Goal: Book appointment/travel/reservation

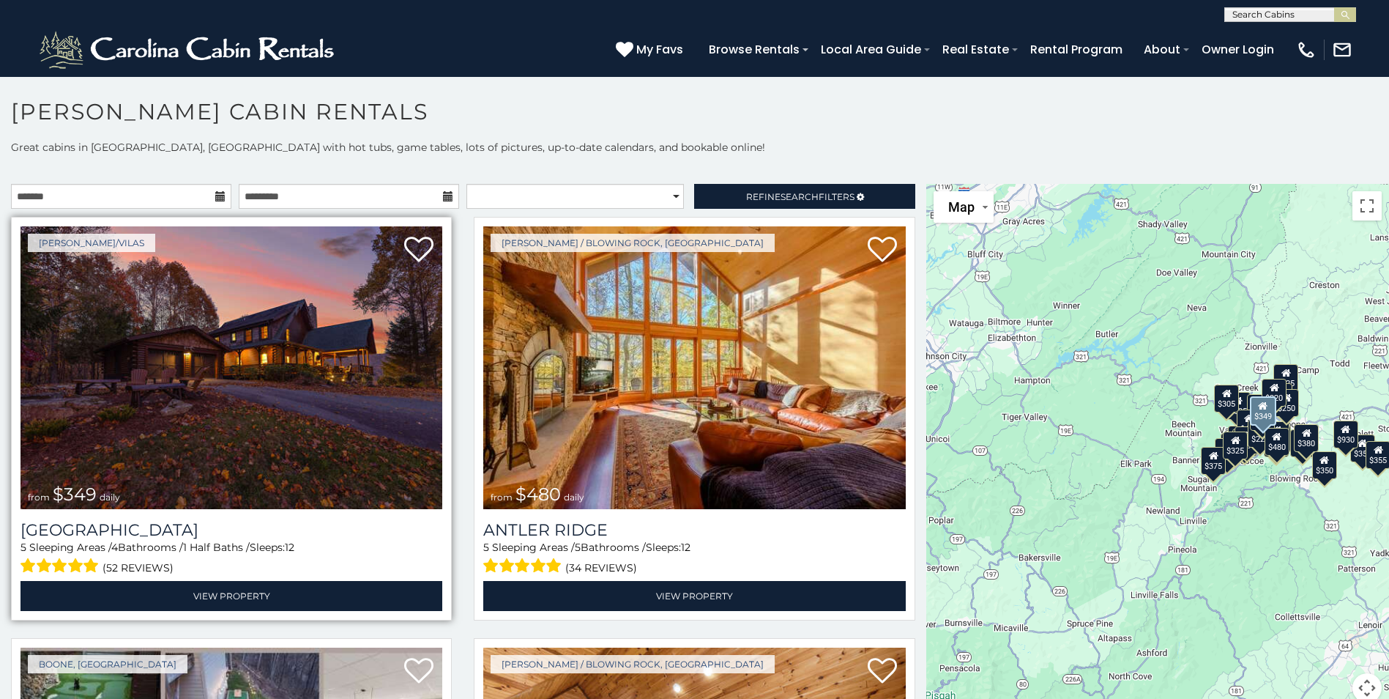
click at [315, 354] on img at bounding box center [232, 367] width 422 height 283
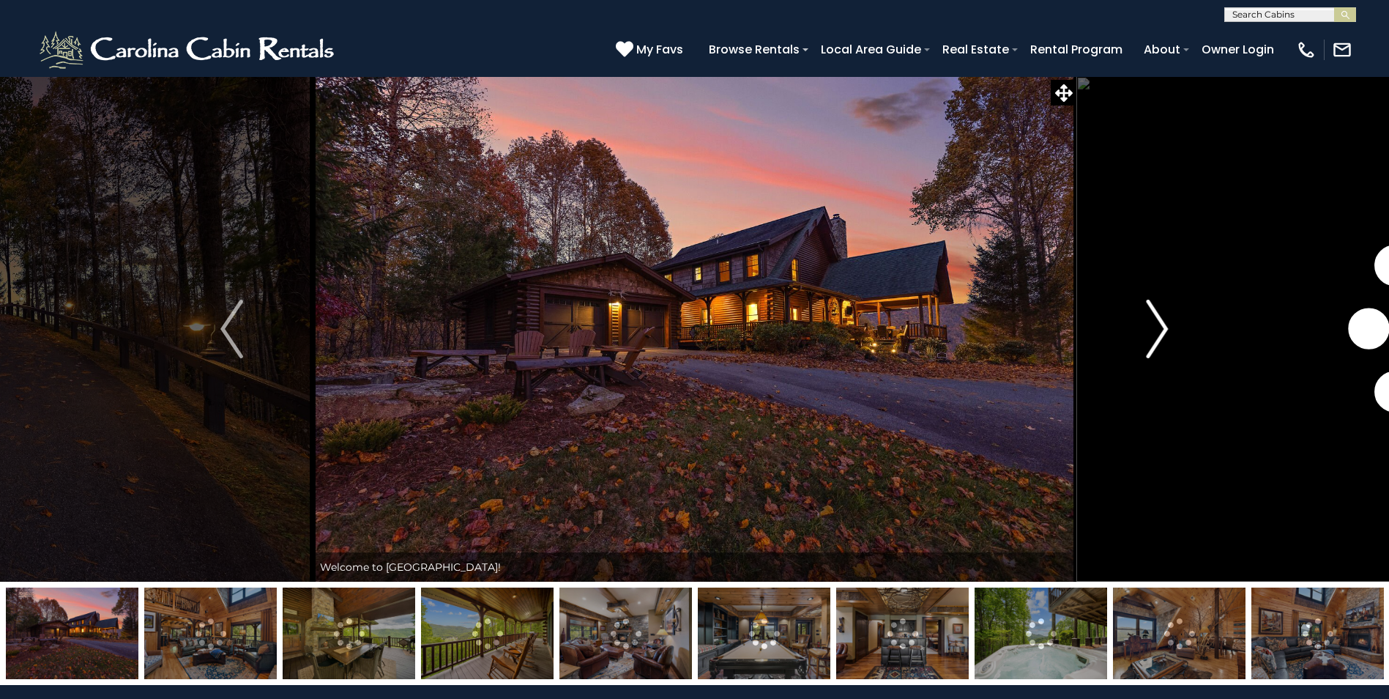
click at [1156, 331] on img "Next" at bounding box center [1157, 329] width 22 height 59
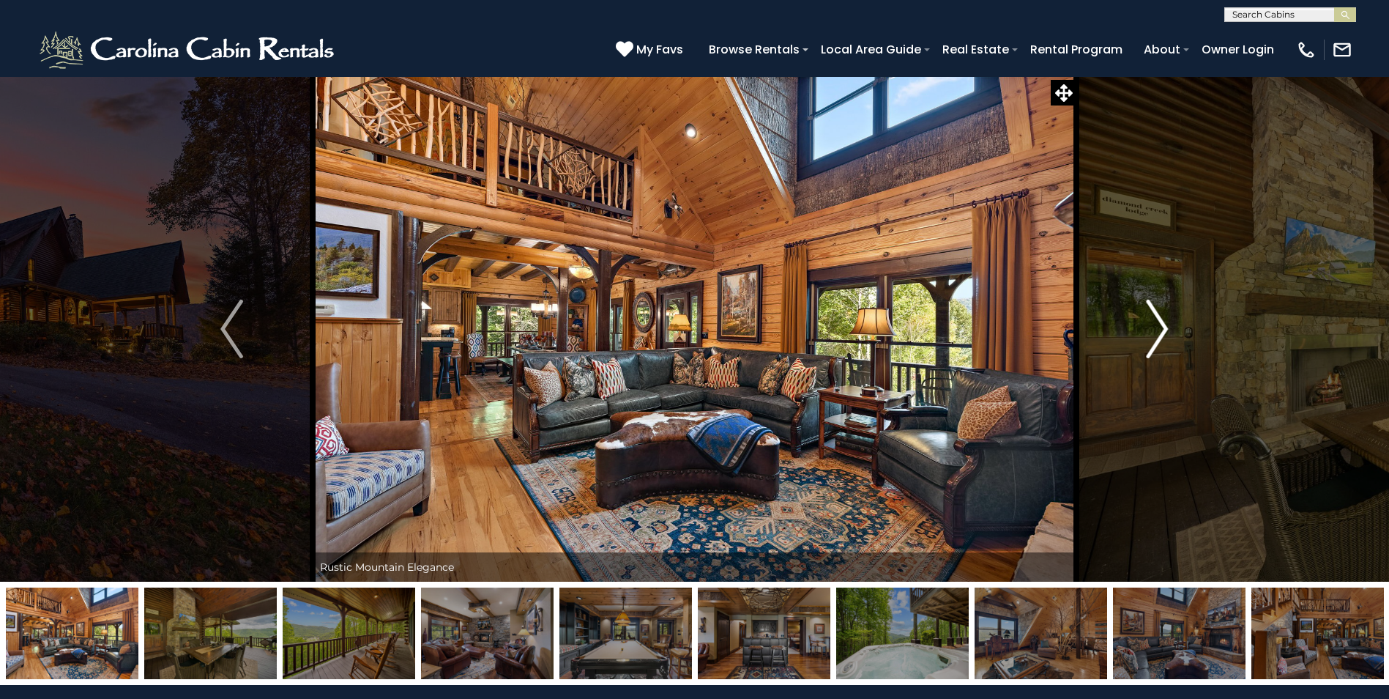
click at [1156, 331] on img "Next" at bounding box center [1157, 329] width 22 height 59
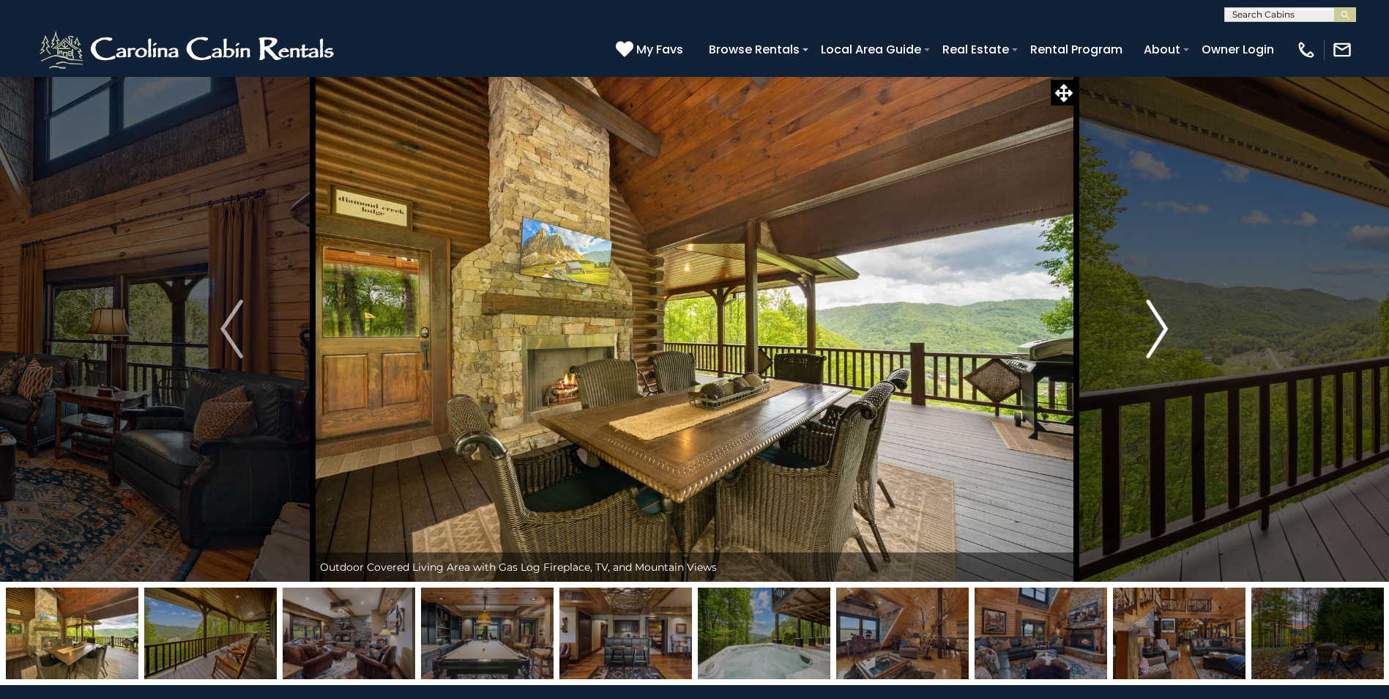
click at [1156, 331] on img "Next" at bounding box center [1157, 329] width 22 height 59
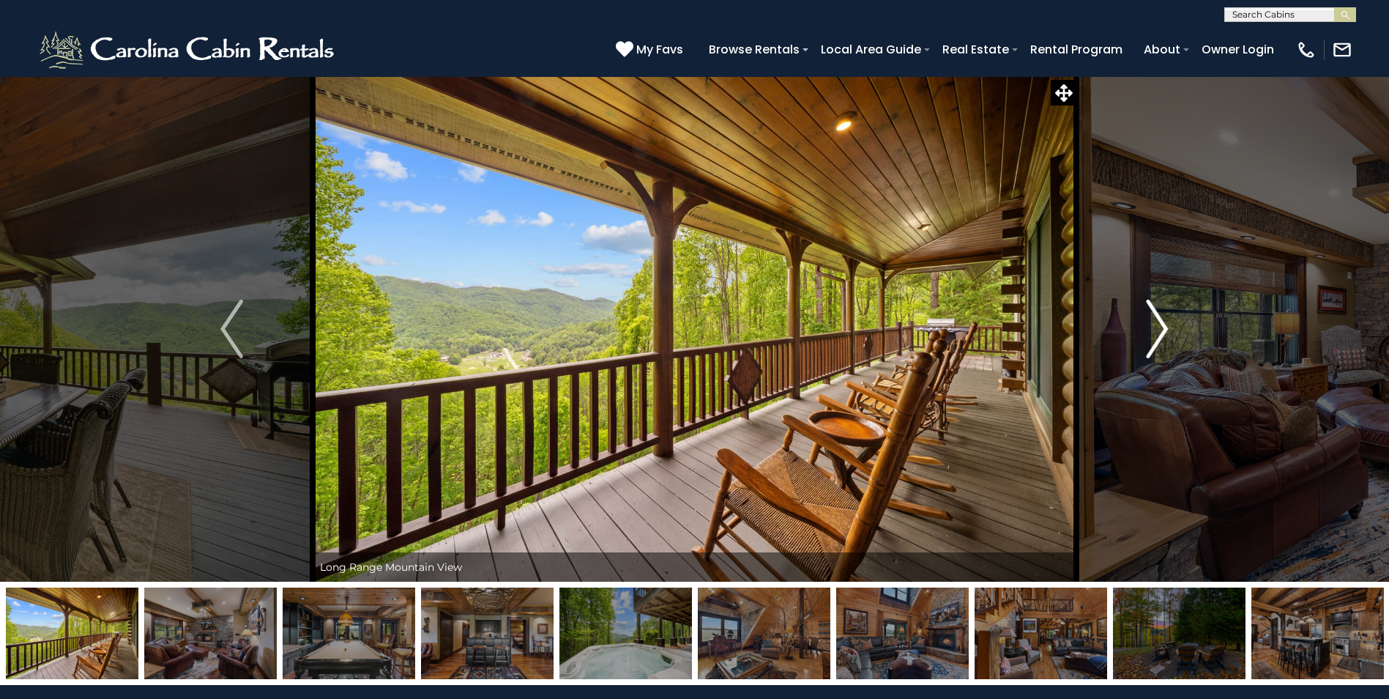
click at [1156, 331] on img "Next" at bounding box center [1157, 329] width 22 height 59
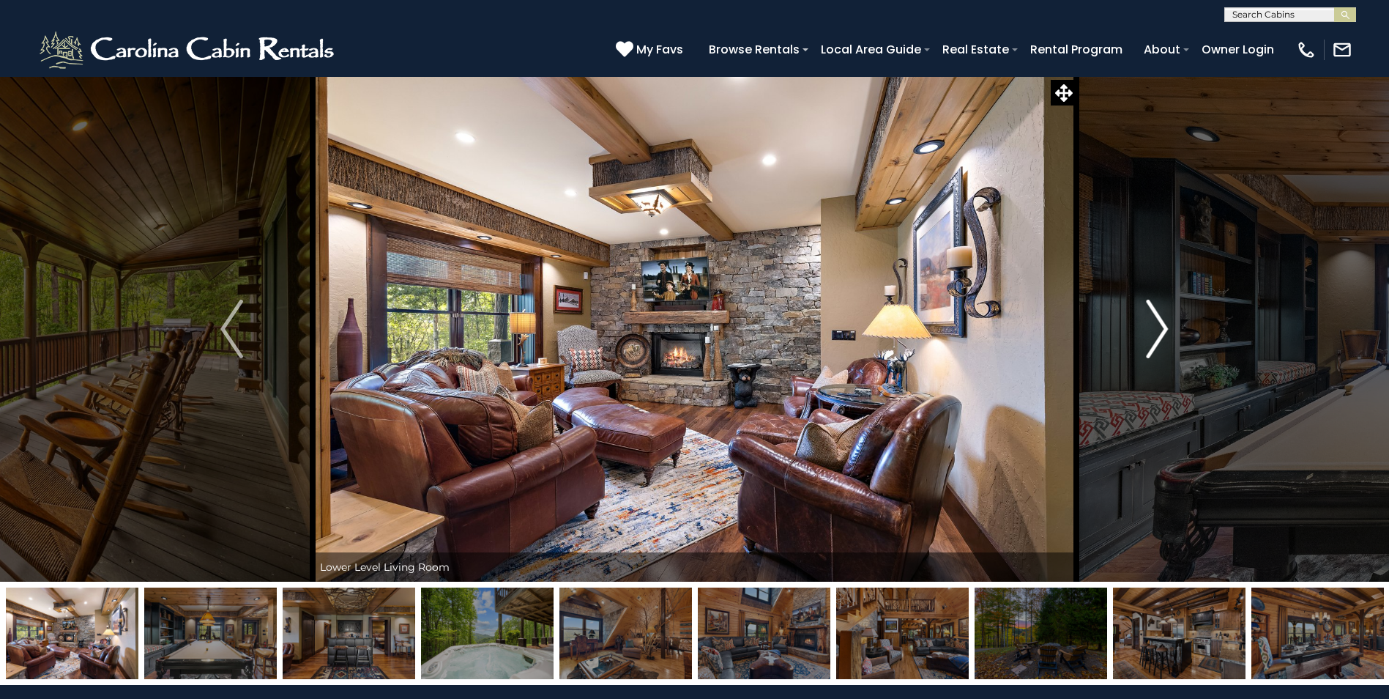
click at [1156, 331] on img "Next" at bounding box center [1157, 329] width 22 height 59
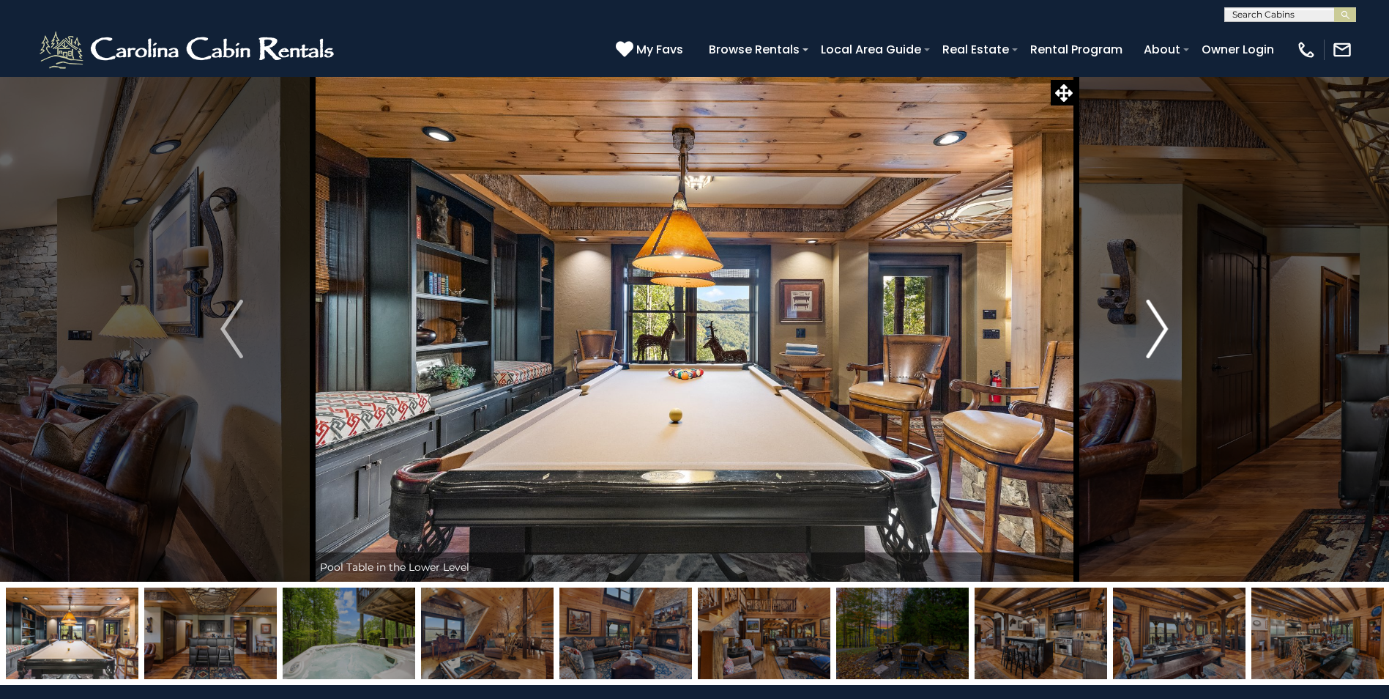
click at [1156, 331] on img "Next" at bounding box center [1157, 329] width 22 height 59
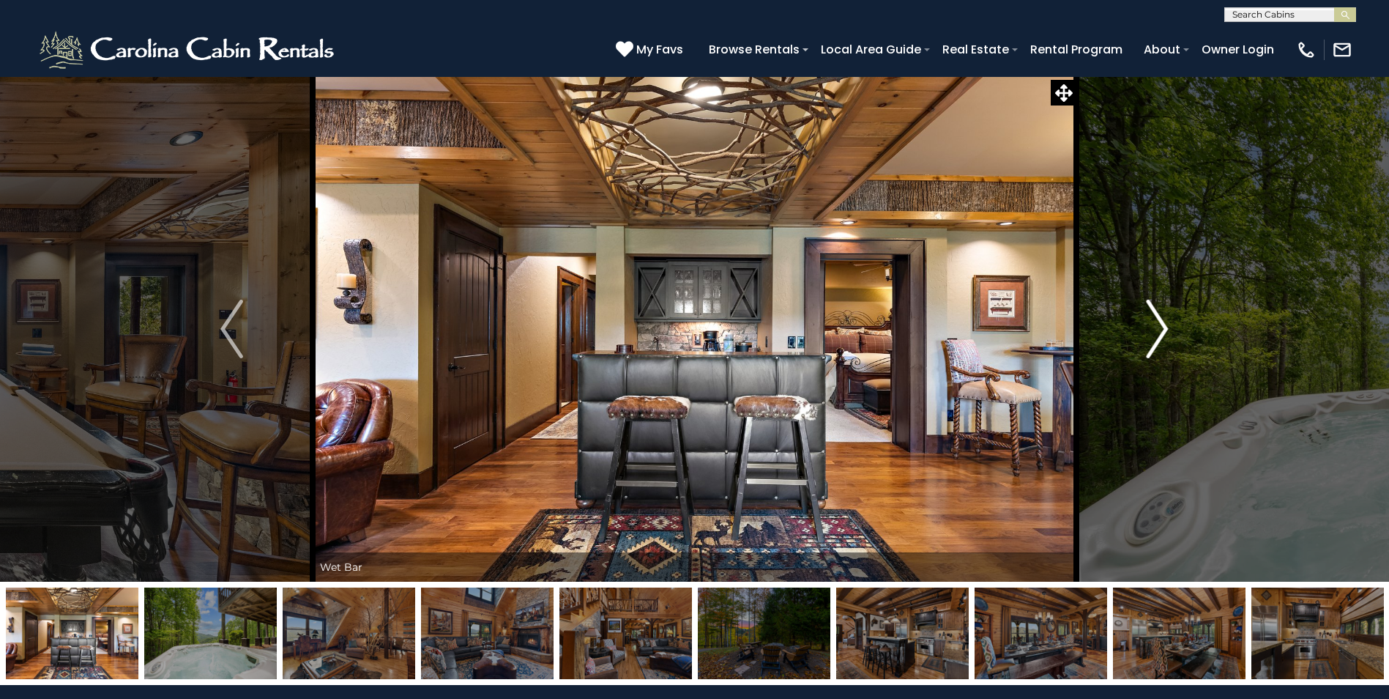
click at [1156, 331] on img "Next" at bounding box center [1157, 329] width 22 height 59
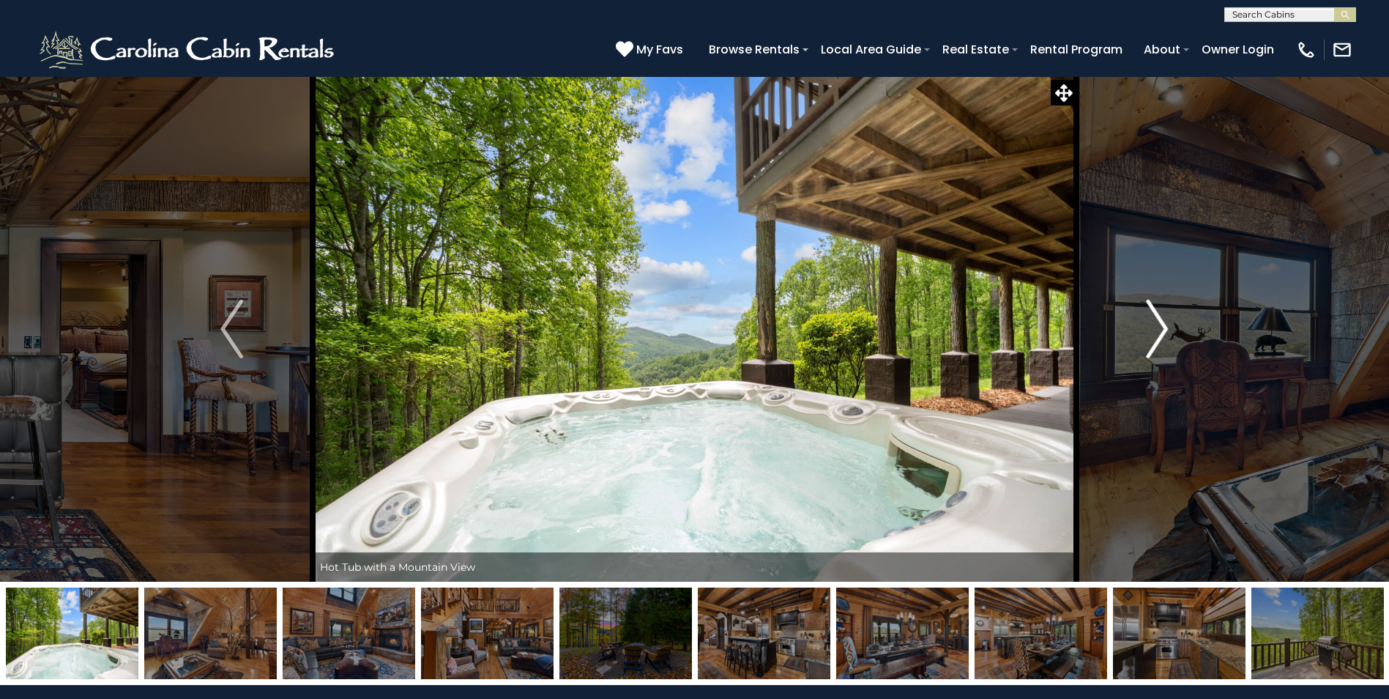
click at [1156, 331] on img "Next" at bounding box center [1157, 329] width 22 height 59
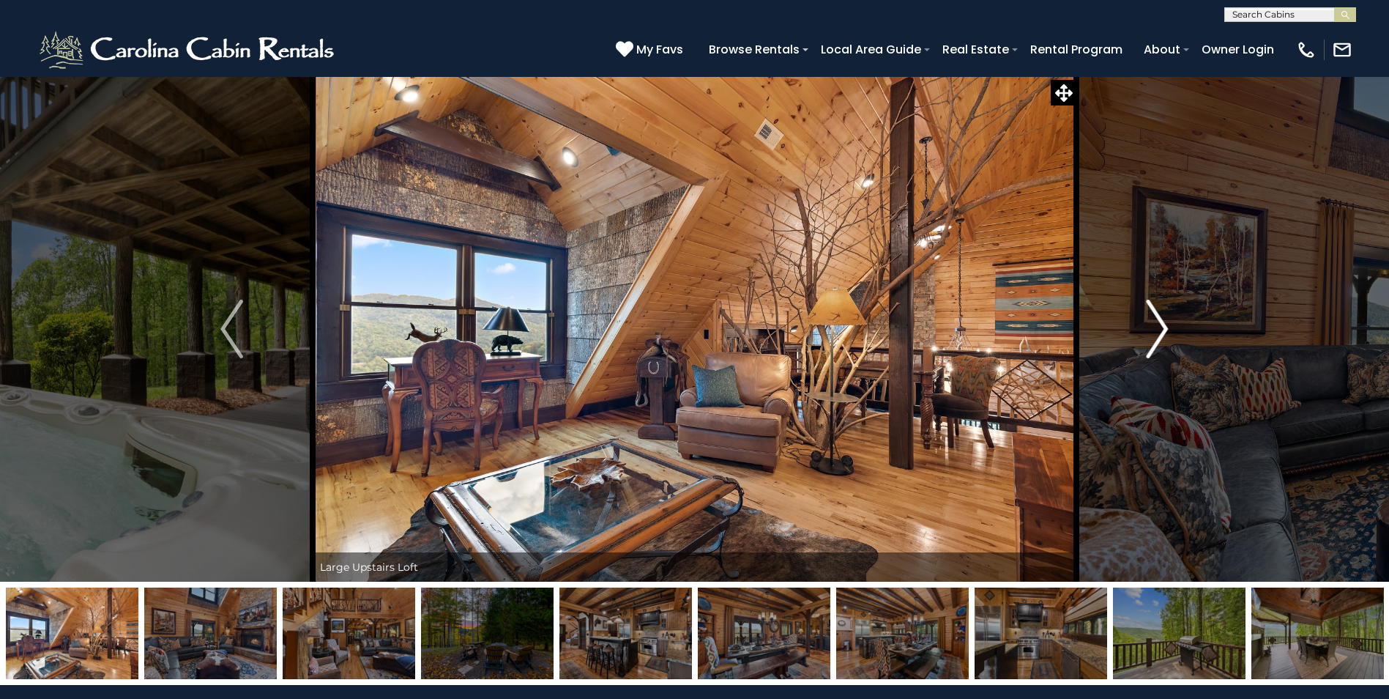
click at [1156, 331] on img "Next" at bounding box center [1157, 329] width 22 height 59
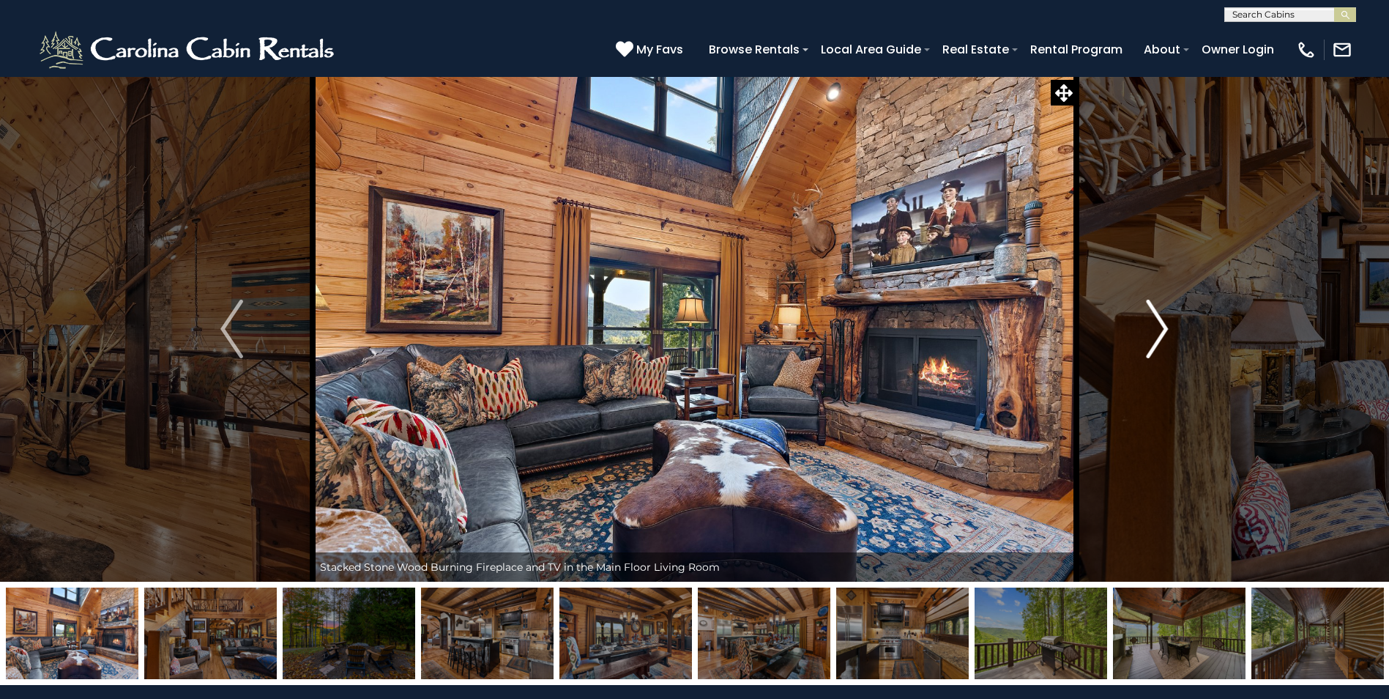
click at [1156, 331] on img "Next" at bounding box center [1157, 329] width 22 height 59
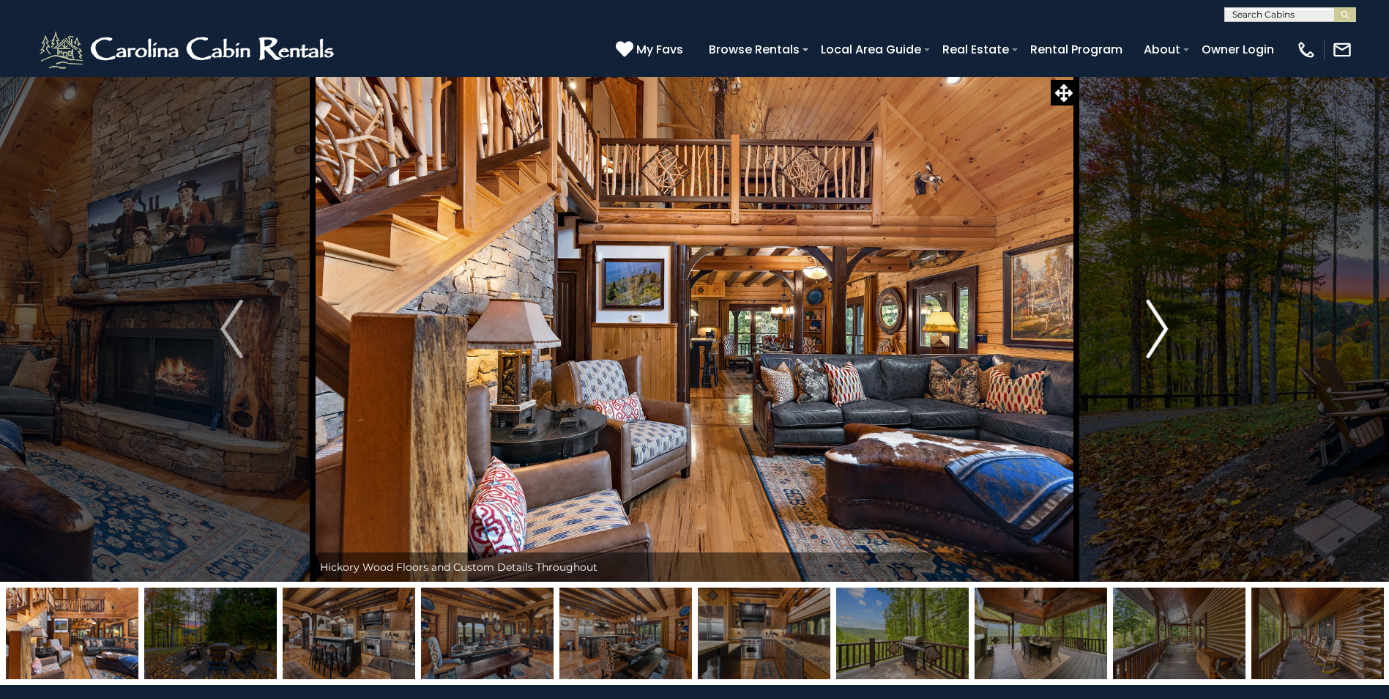
click at [1156, 331] on img "Next" at bounding box center [1157, 329] width 22 height 59
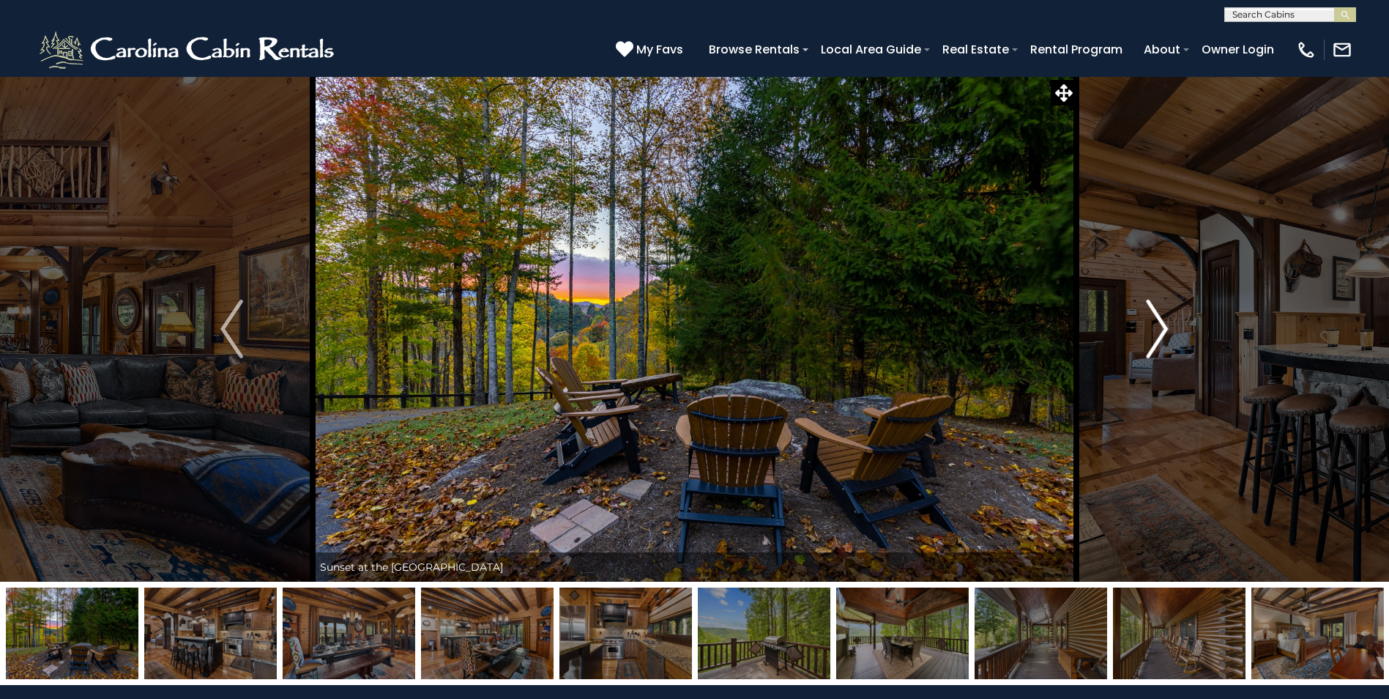
click at [1156, 331] on img "Next" at bounding box center [1157, 329] width 22 height 59
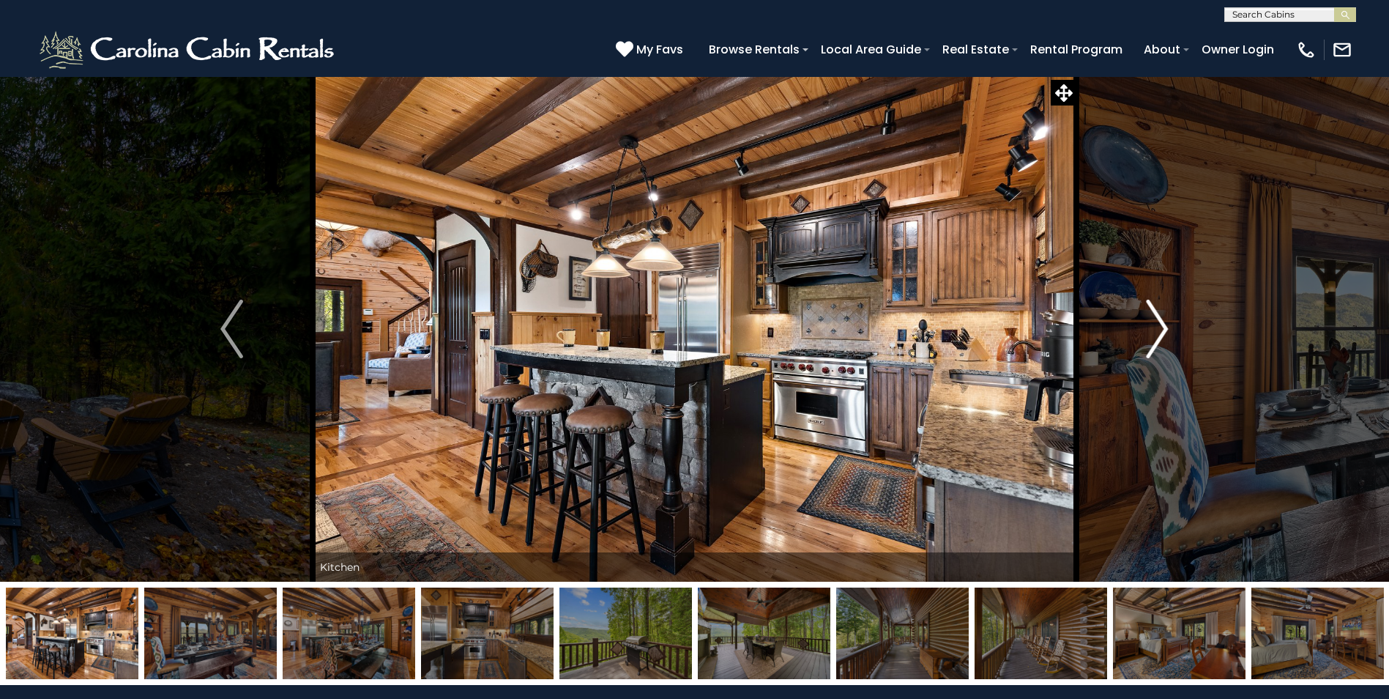
click at [1156, 331] on img "Next" at bounding box center [1157, 329] width 22 height 59
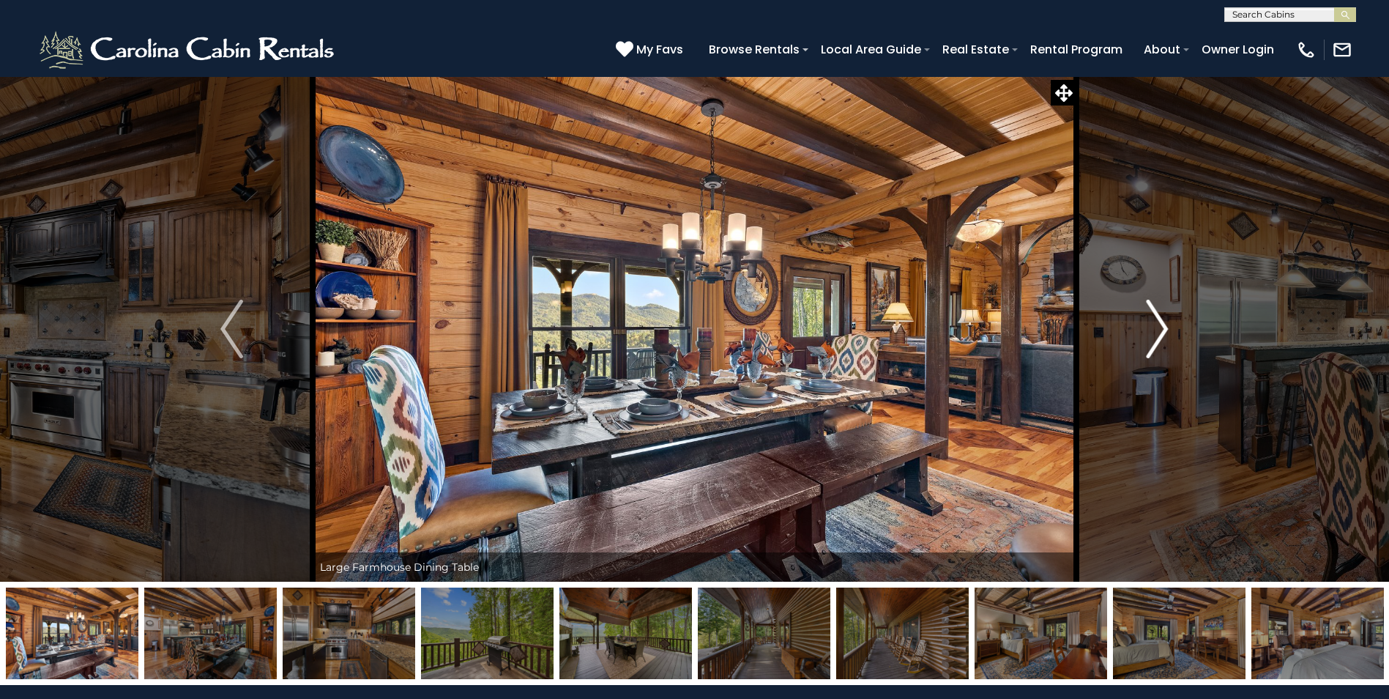
click at [1157, 342] on img "Next" at bounding box center [1157, 329] width 22 height 59
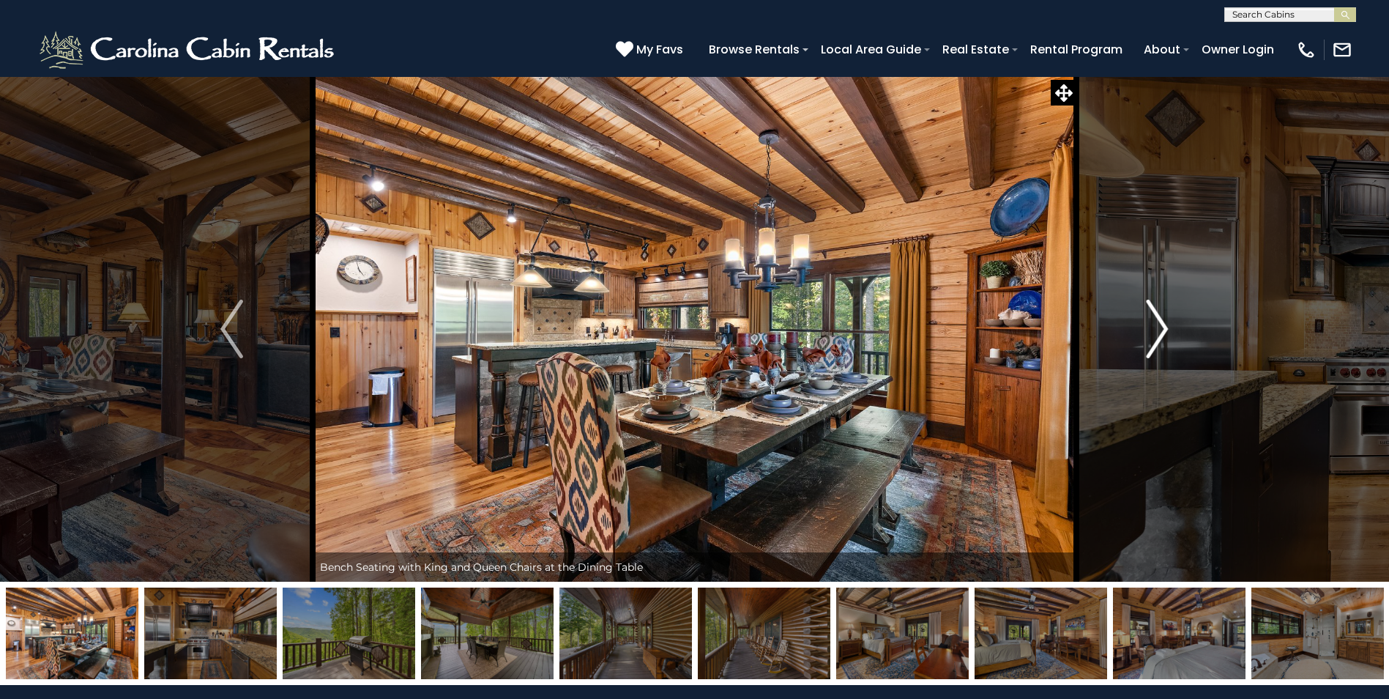
click at [1158, 338] on img "Next" at bounding box center [1157, 329] width 22 height 59
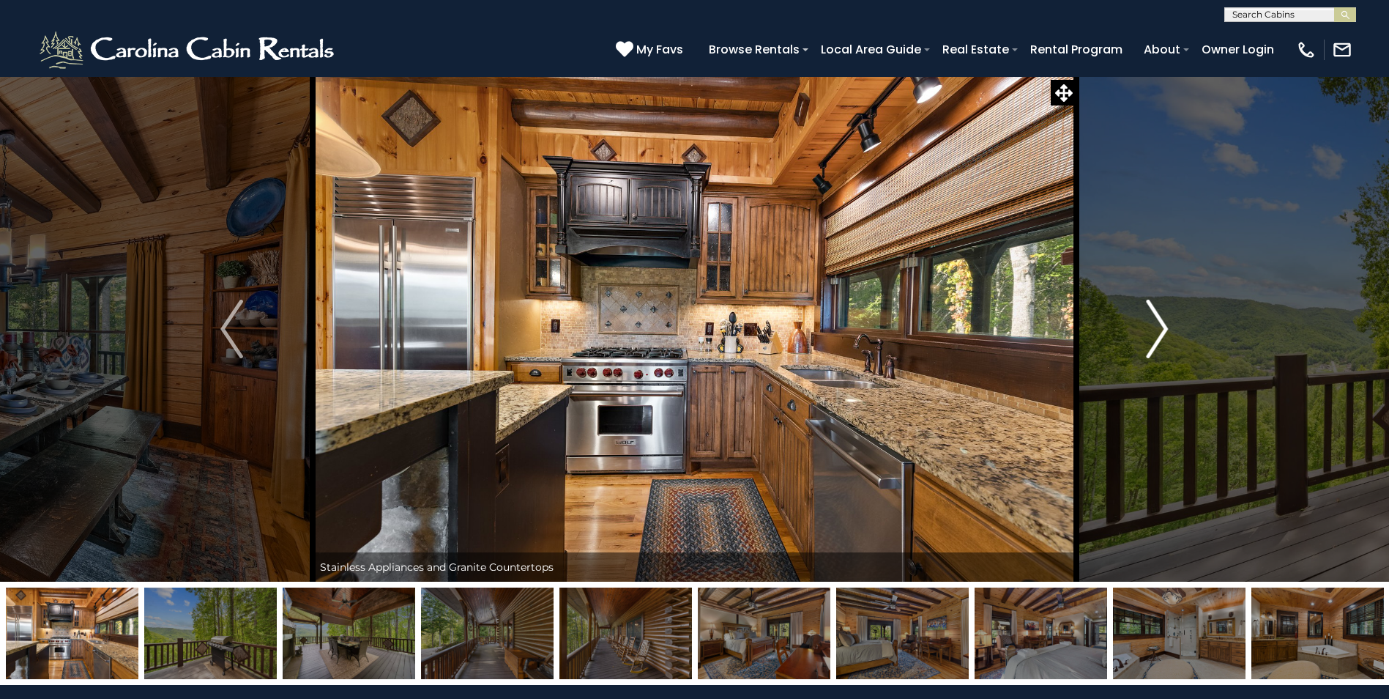
click at [1163, 329] on img "Next" at bounding box center [1157, 329] width 22 height 59
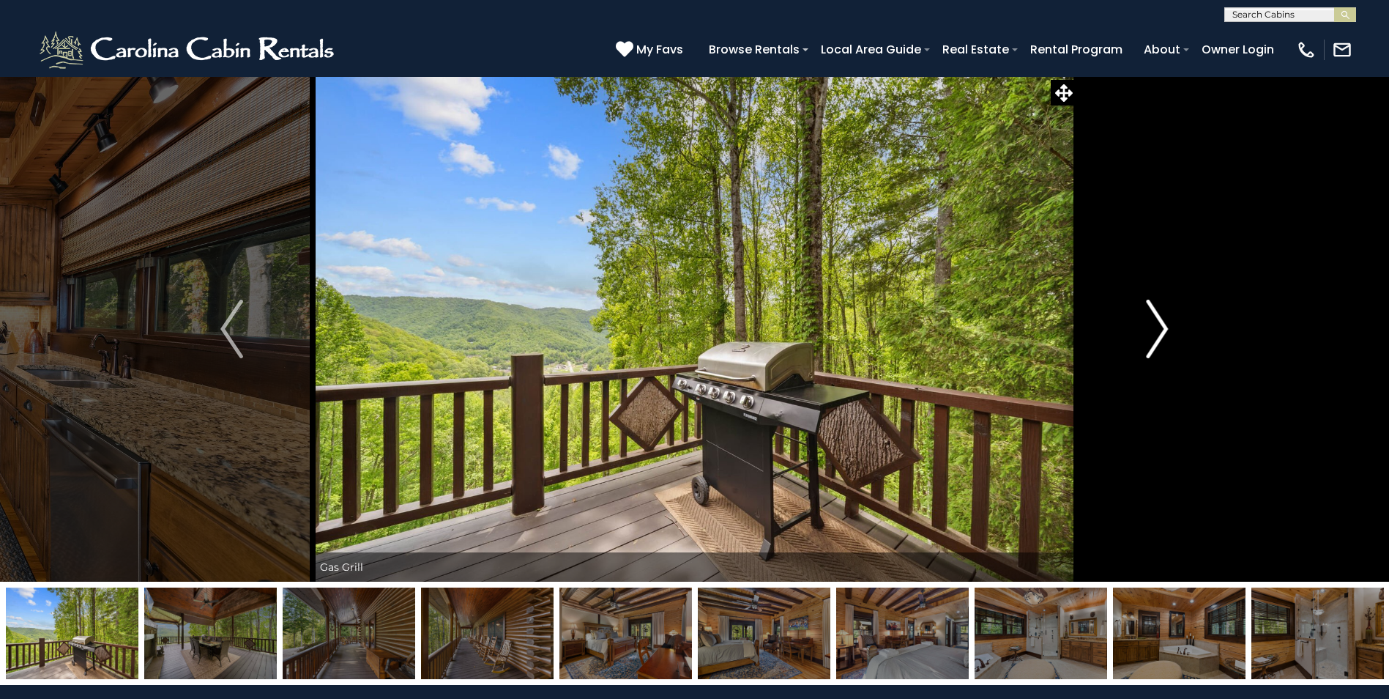
click at [1162, 330] on img "Next" at bounding box center [1157, 329] width 22 height 59
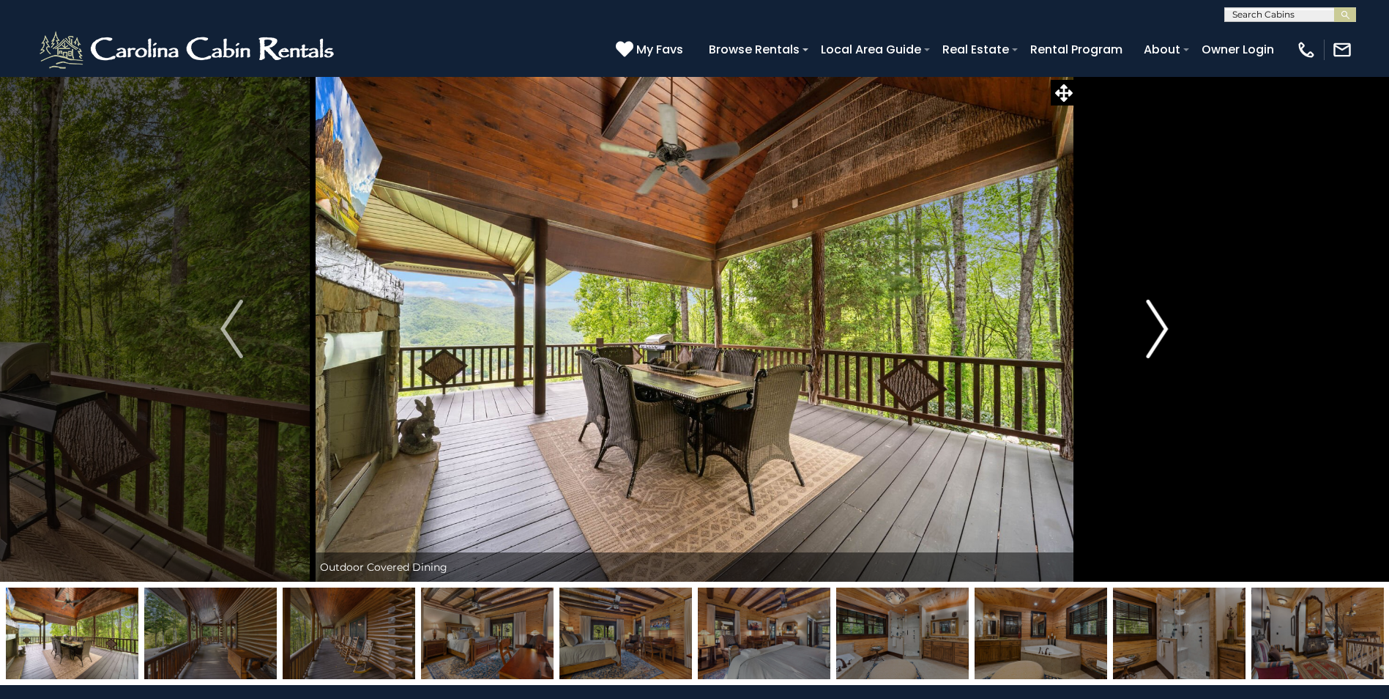
click at [1153, 333] on img "Next" at bounding box center [1157, 329] width 22 height 59
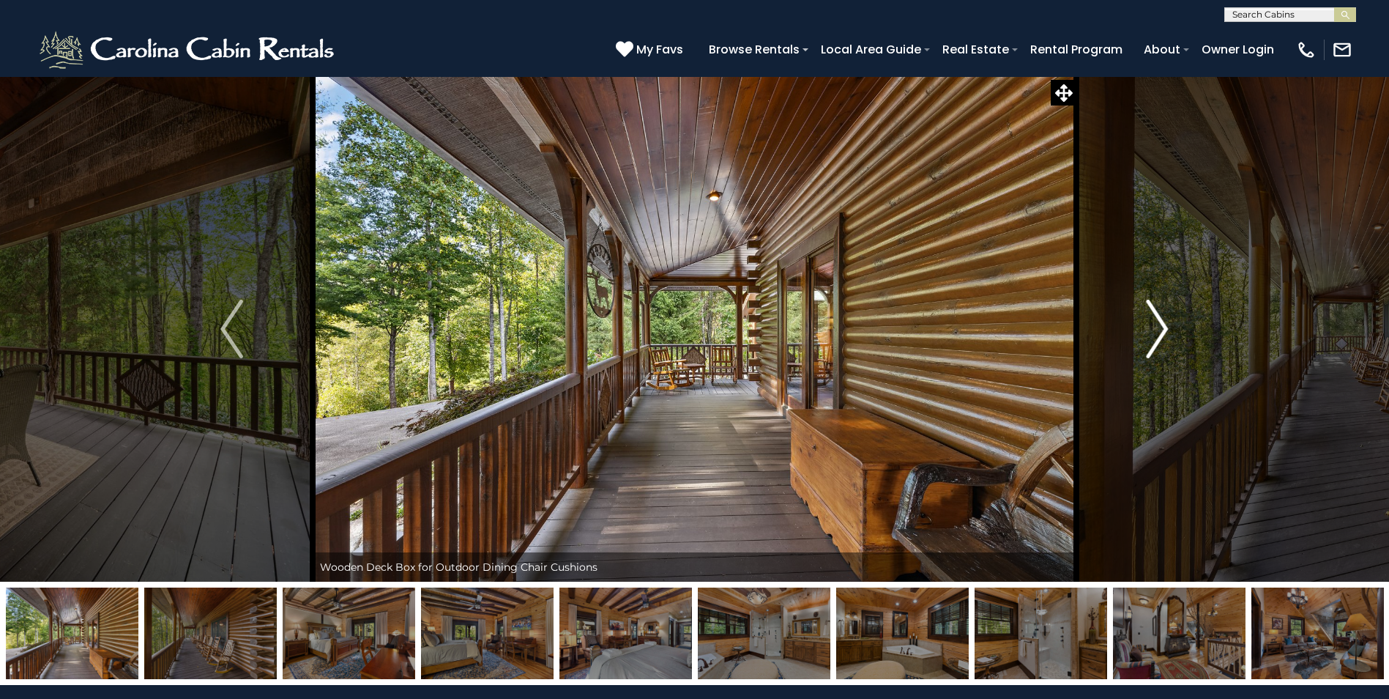
click at [1153, 333] on img "Next" at bounding box center [1157, 329] width 22 height 59
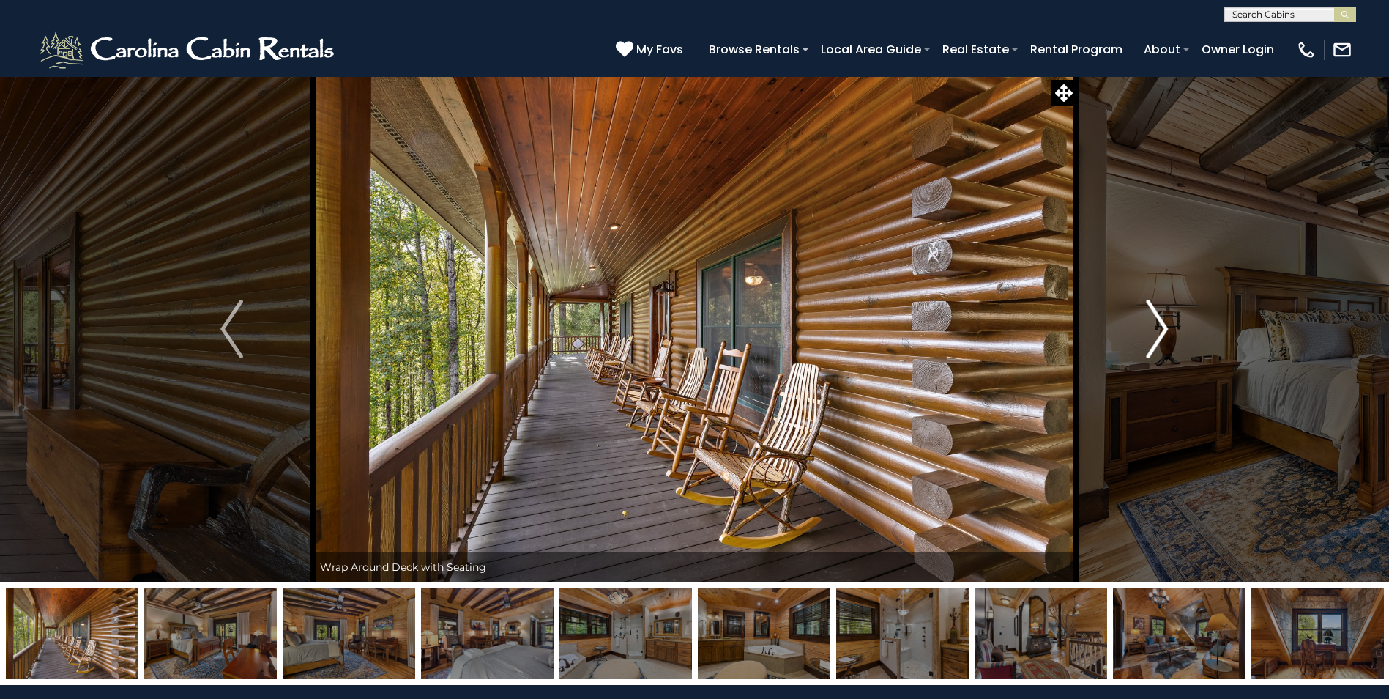
click at [1151, 328] on img "Next" at bounding box center [1157, 329] width 22 height 59
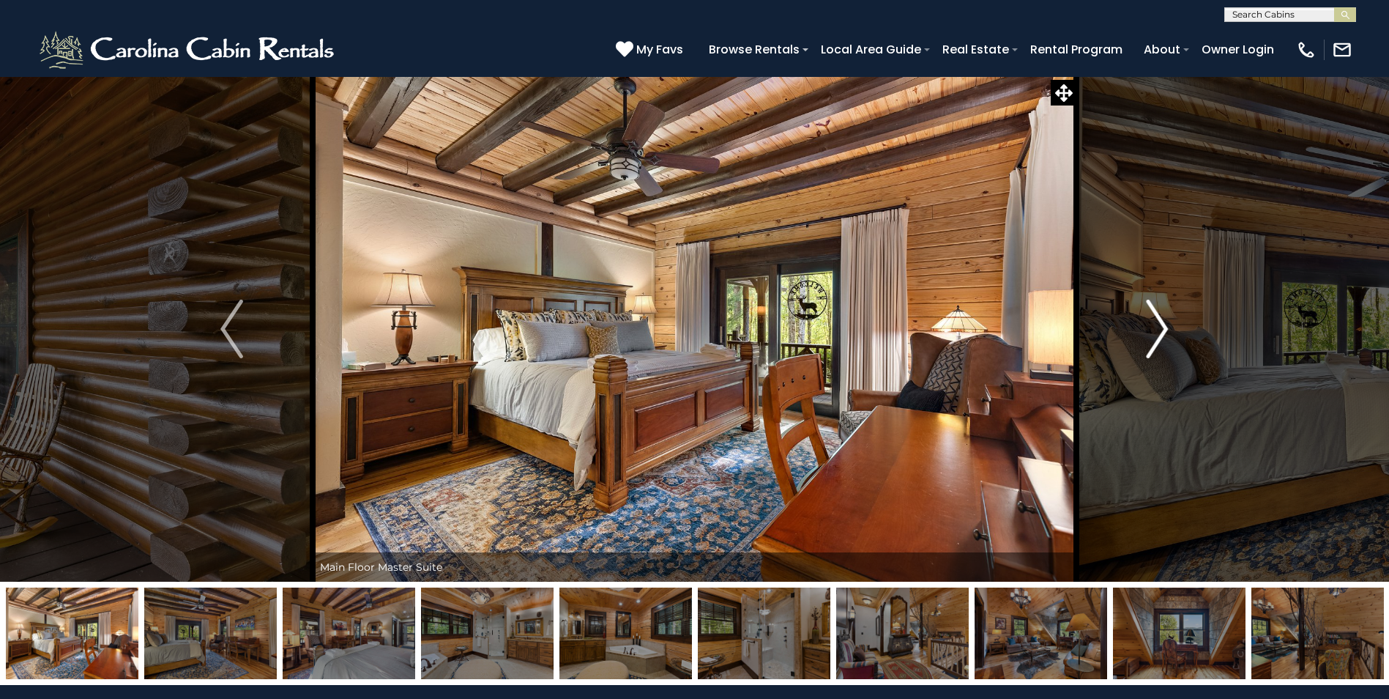
click at [1151, 328] on img "Next" at bounding box center [1157, 329] width 22 height 59
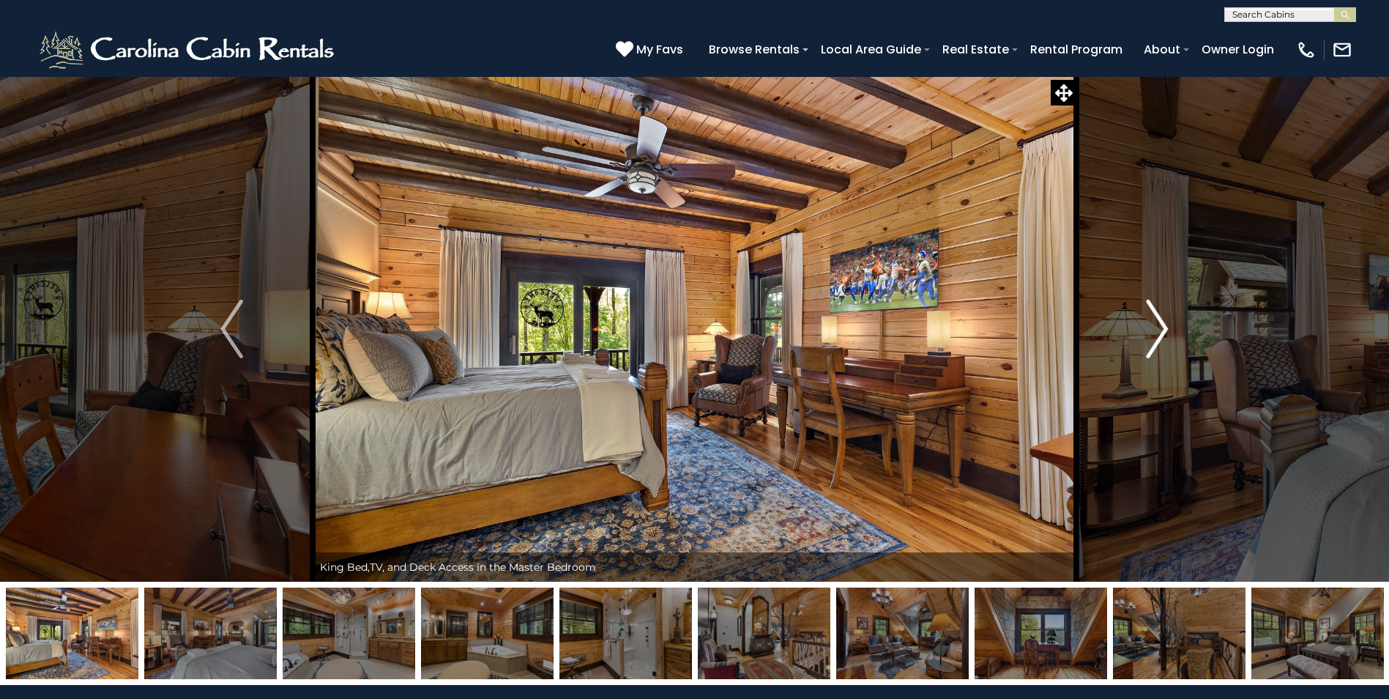
click at [1159, 328] on img "Next" at bounding box center [1157, 329] width 22 height 59
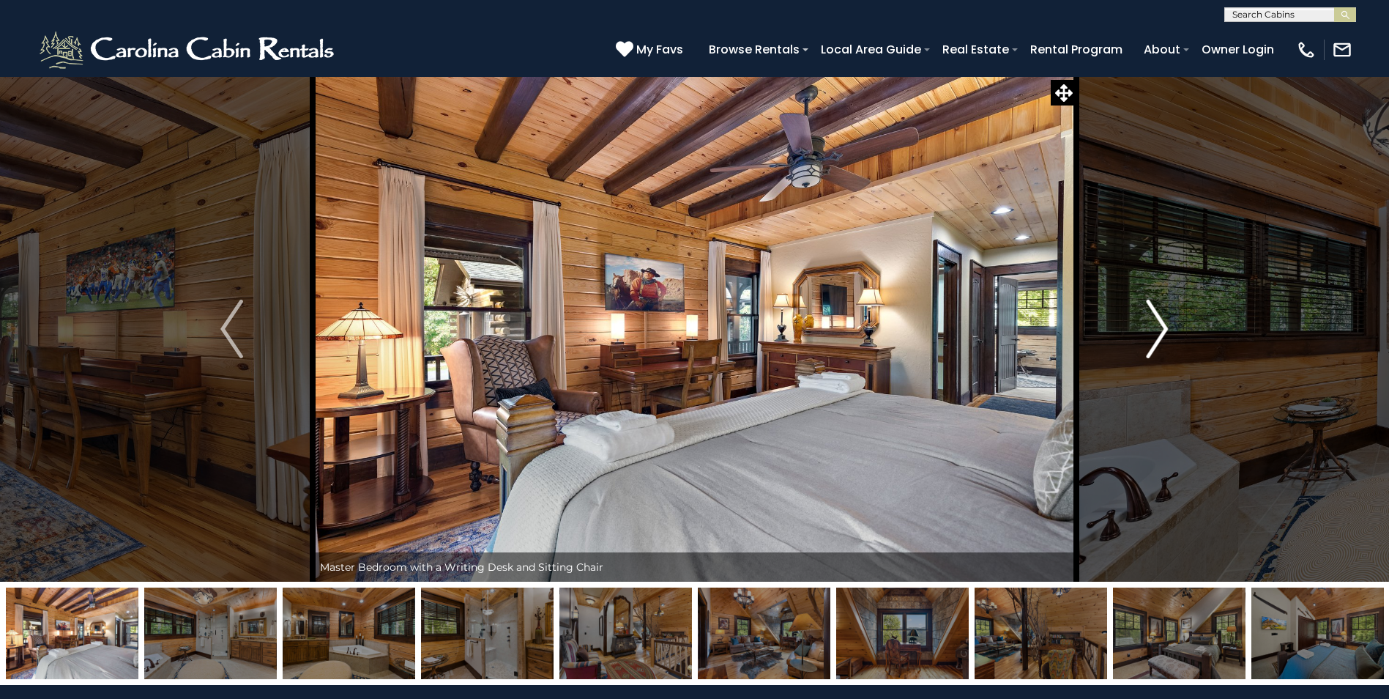
click at [1159, 328] on img "Next" at bounding box center [1157, 329] width 22 height 59
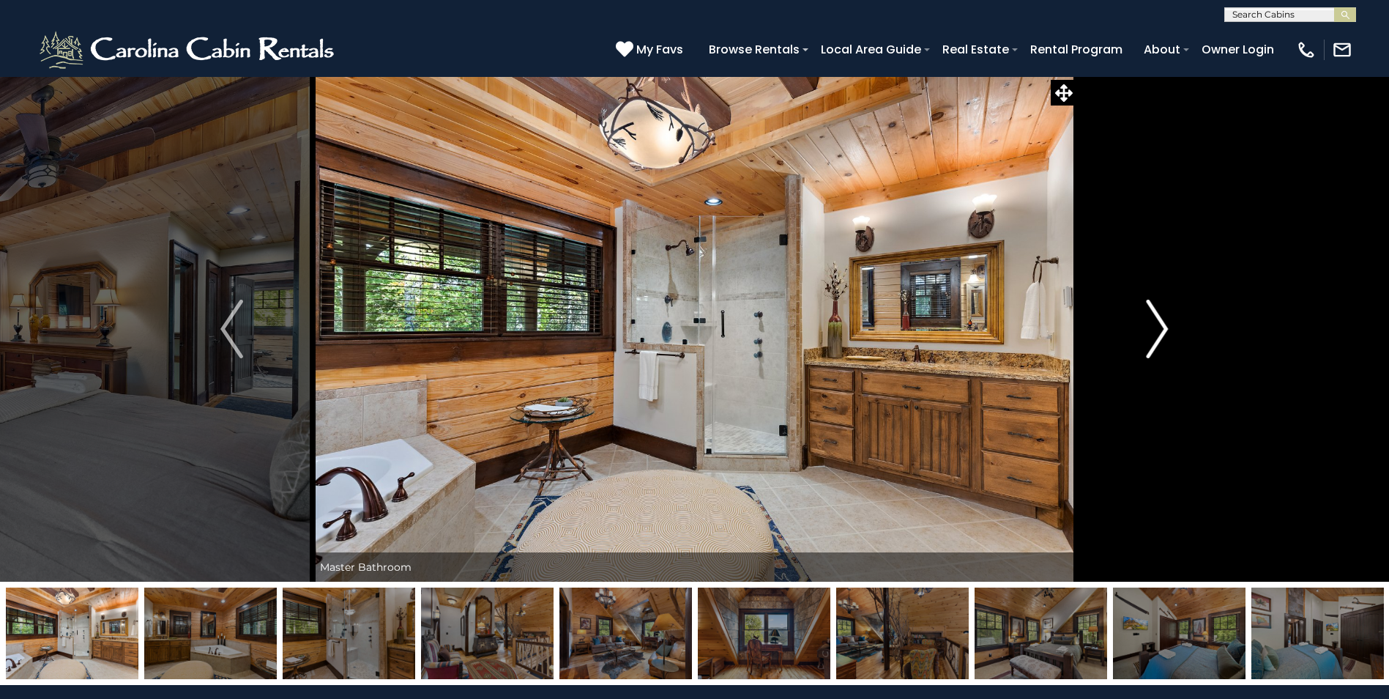
click at [1159, 328] on img "Next" at bounding box center [1157, 329] width 22 height 59
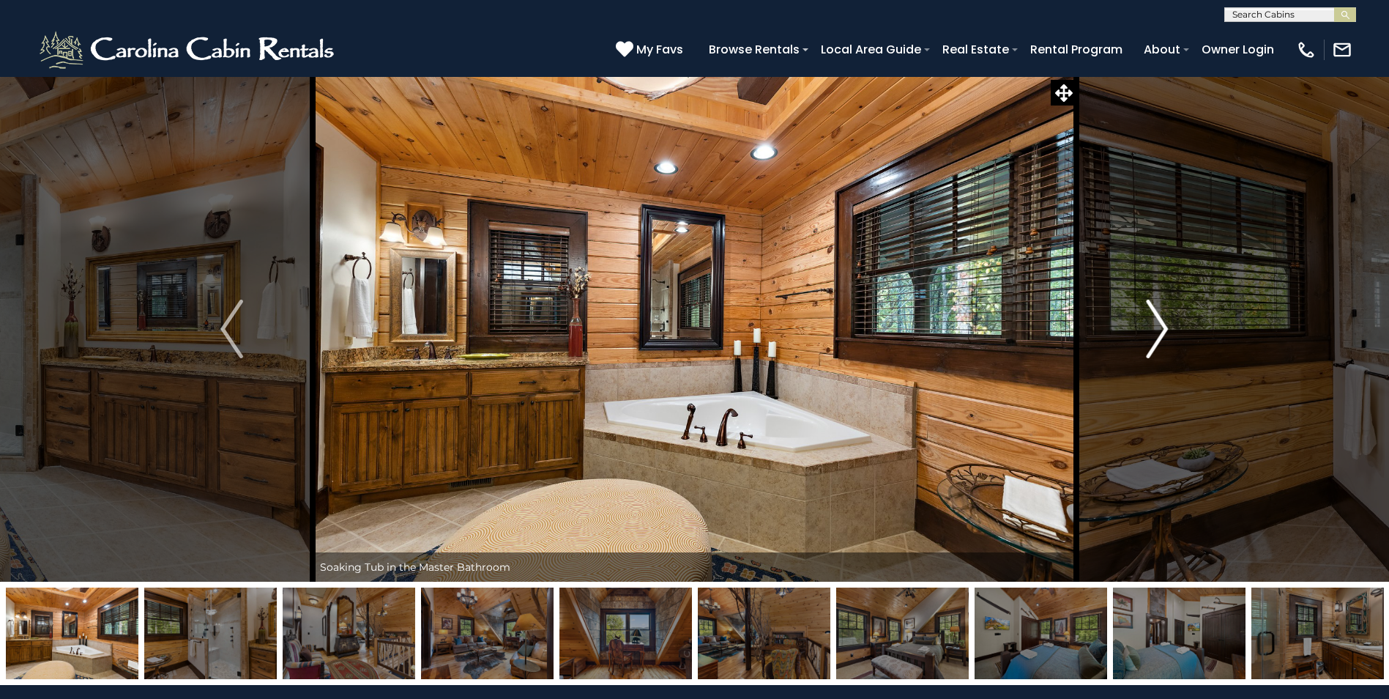
click at [1159, 328] on img "Next" at bounding box center [1157, 329] width 22 height 59
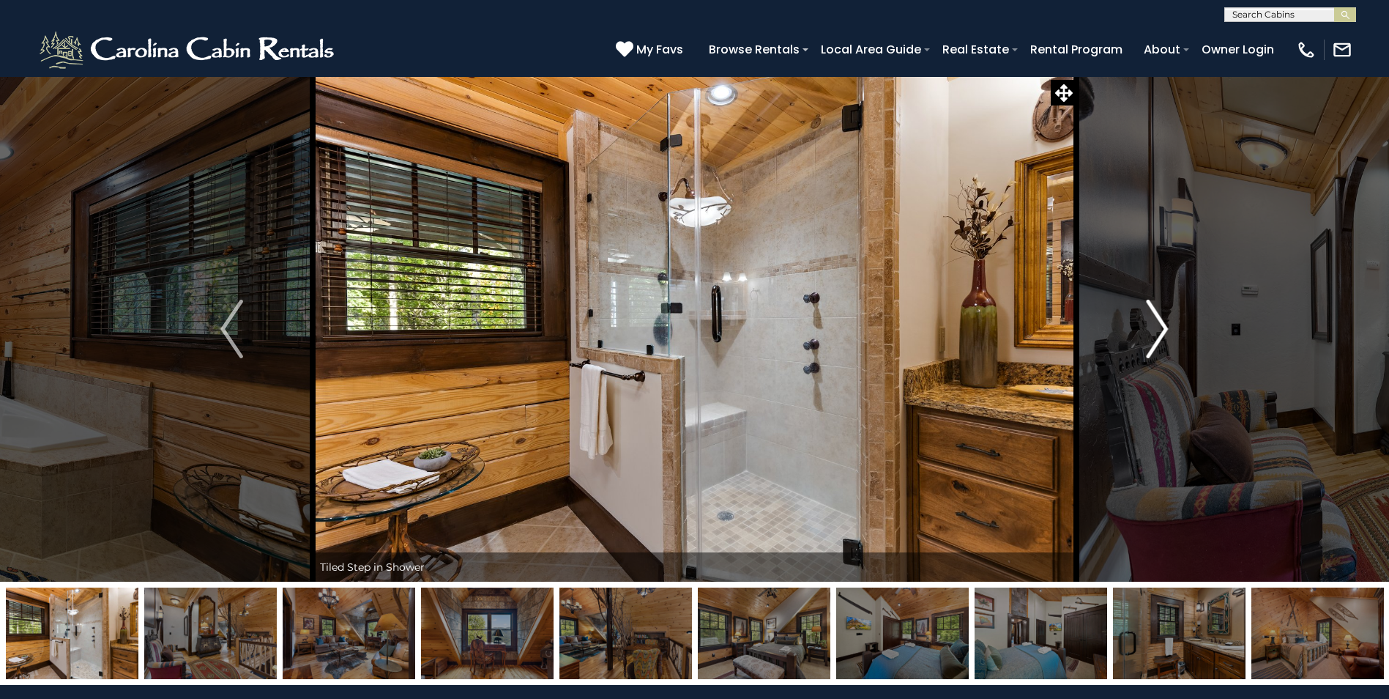
click at [1159, 321] on img "Next" at bounding box center [1157, 329] width 22 height 59
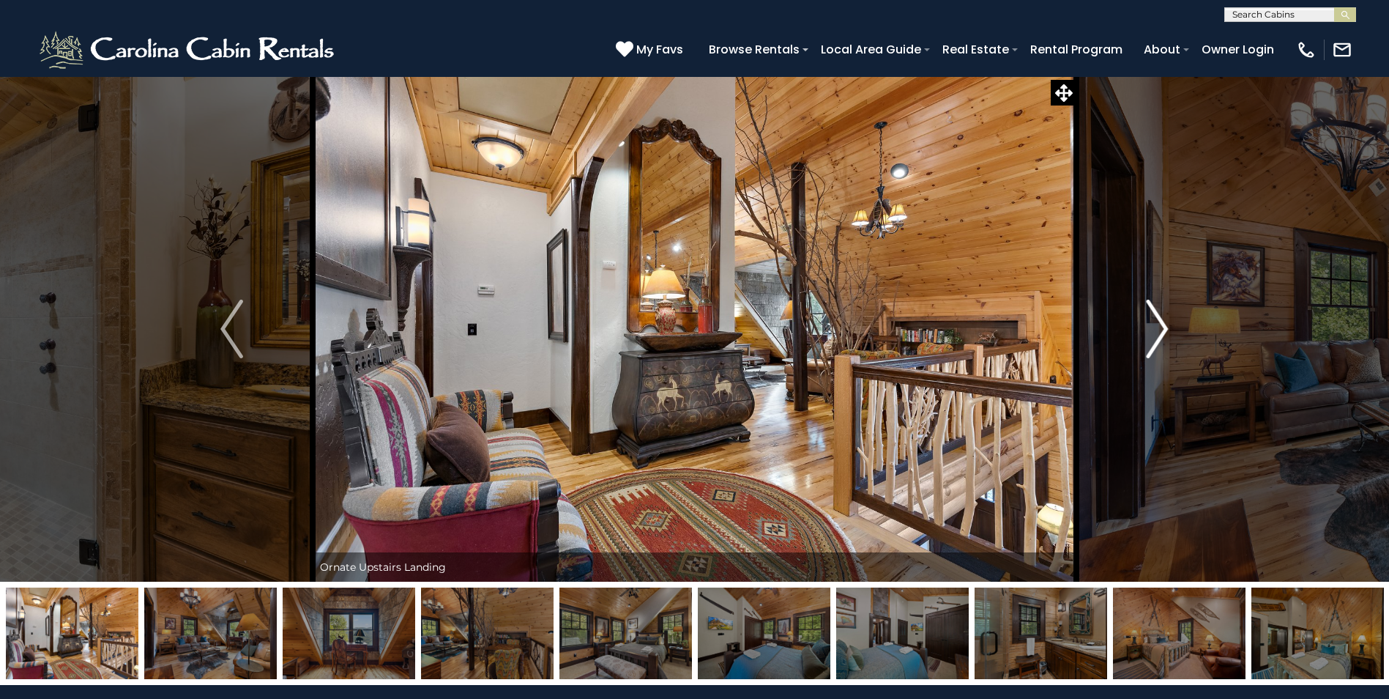
click at [1159, 321] on img "Next" at bounding box center [1157, 329] width 22 height 59
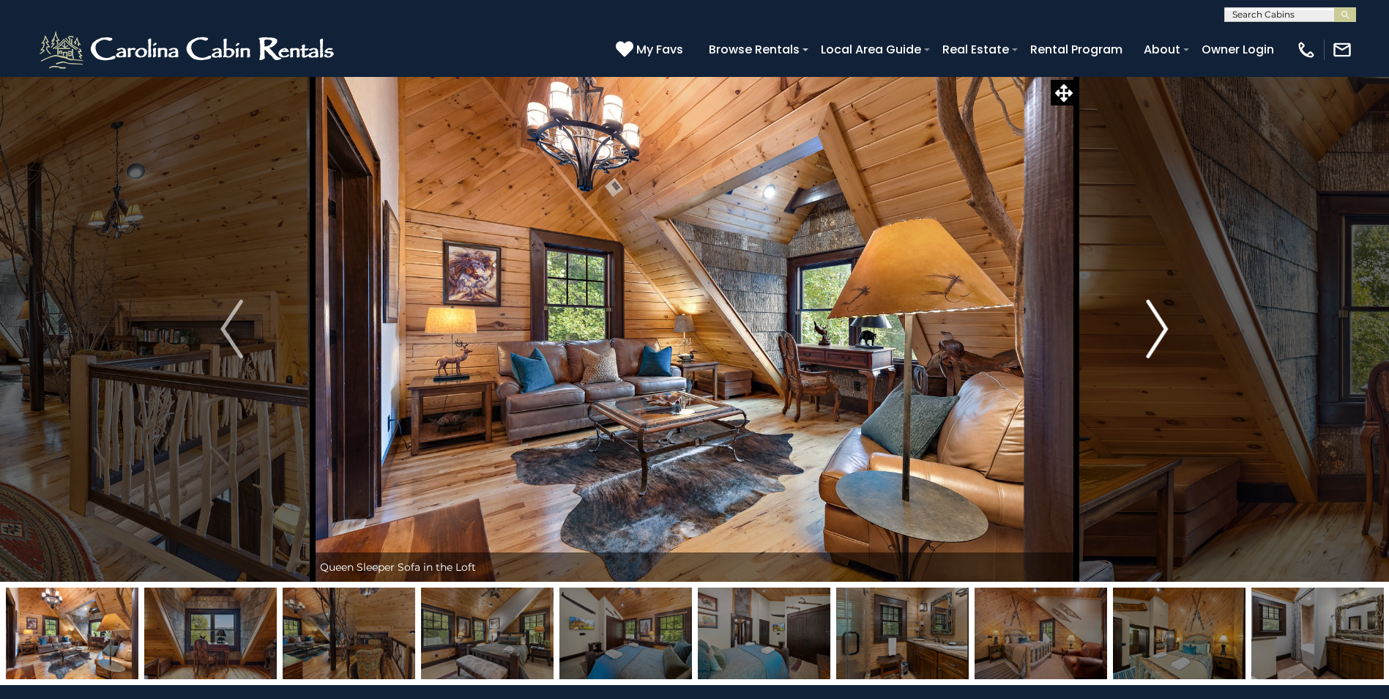
click at [1159, 321] on img "Next" at bounding box center [1157, 329] width 22 height 59
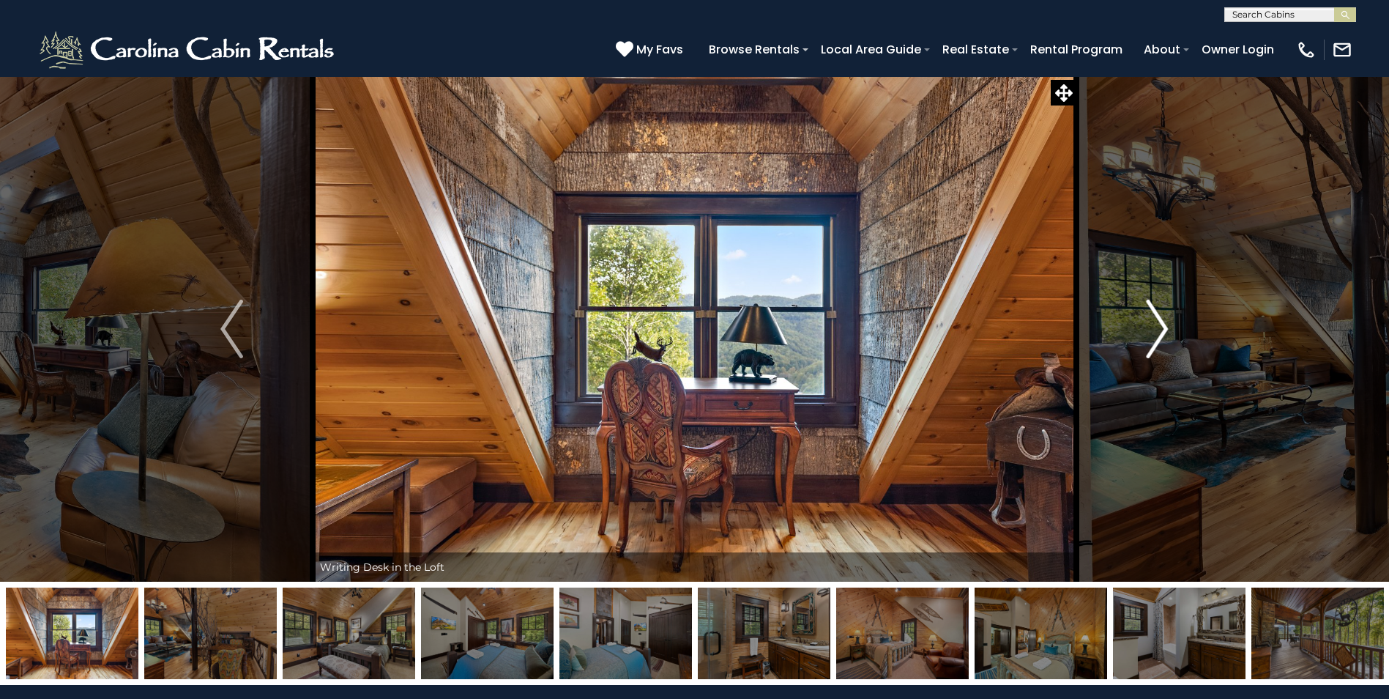
click at [1158, 315] on img "Next" at bounding box center [1157, 329] width 22 height 59
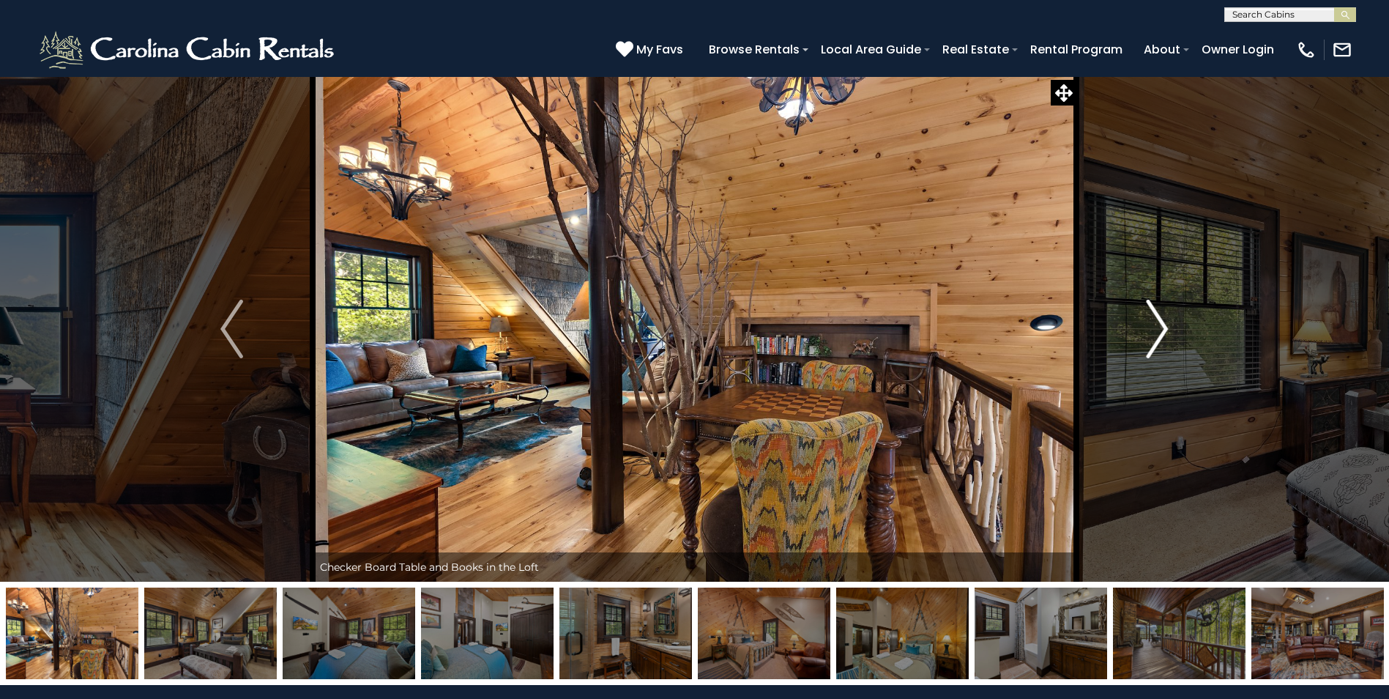
click at [1158, 324] on img "Next" at bounding box center [1157, 329] width 22 height 59
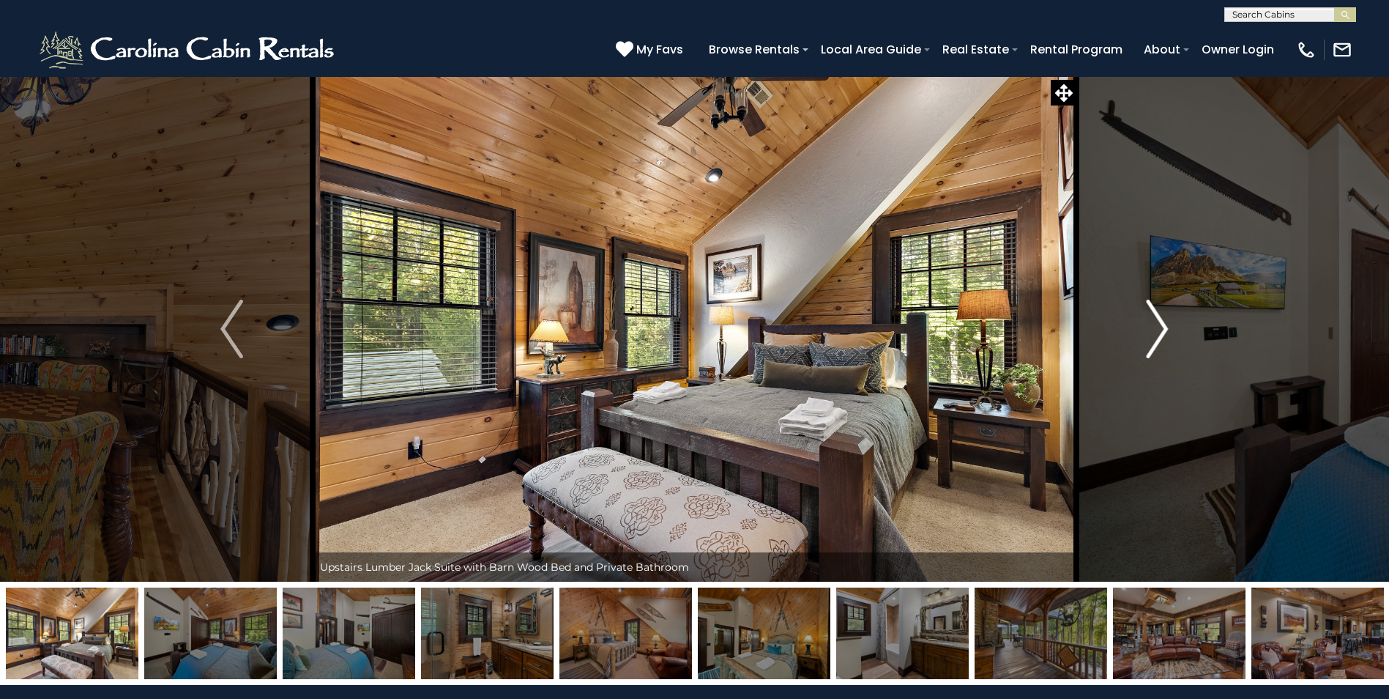
click at [1158, 324] on img "Next" at bounding box center [1157, 329] width 22 height 59
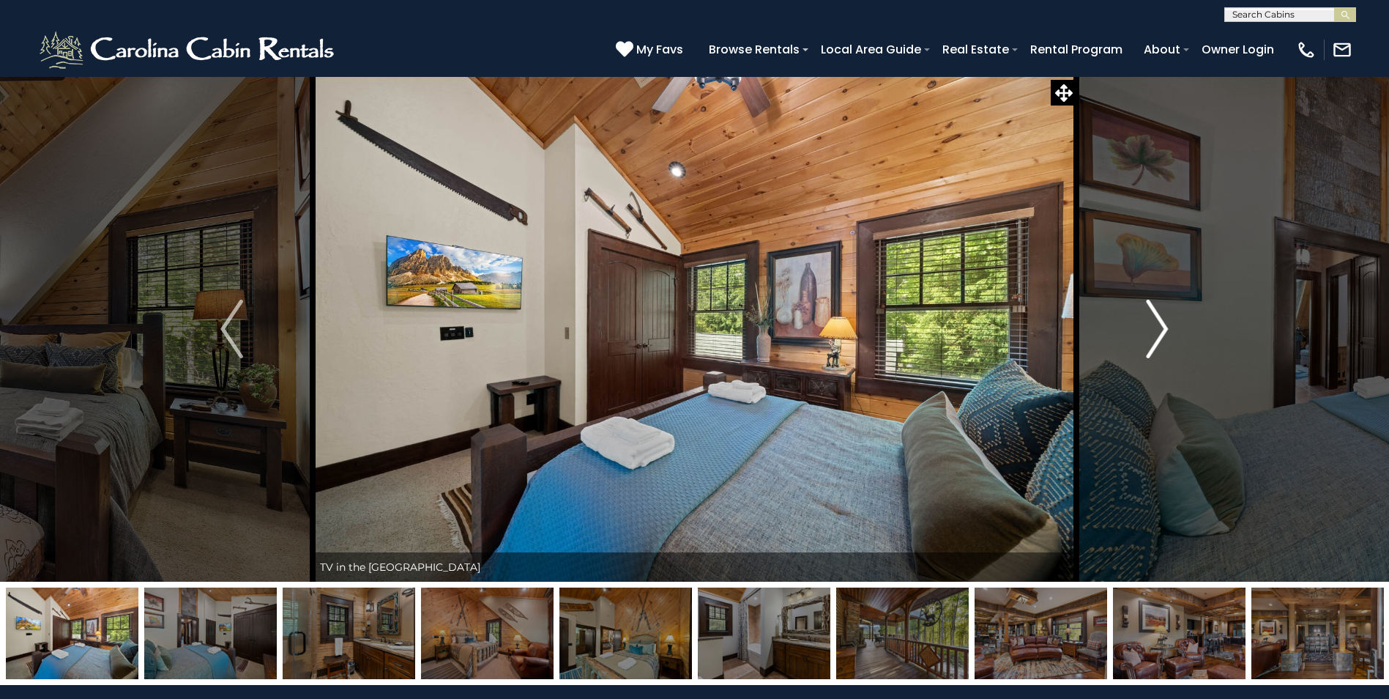
click at [1158, 324] on img "Next" at bounding box center [1157, 329] width 22 height 59
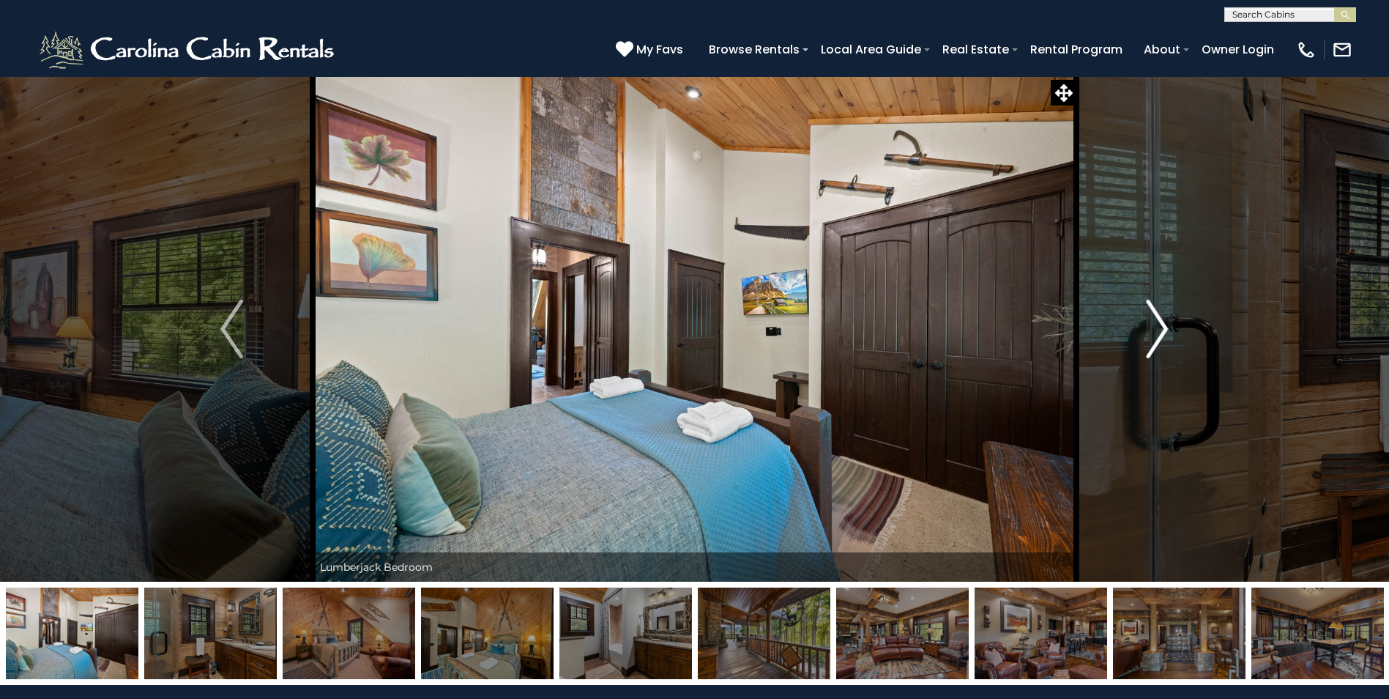
click at [1158, 324] on img "Next" at bounding box center [1157, 329] width 22 height 59
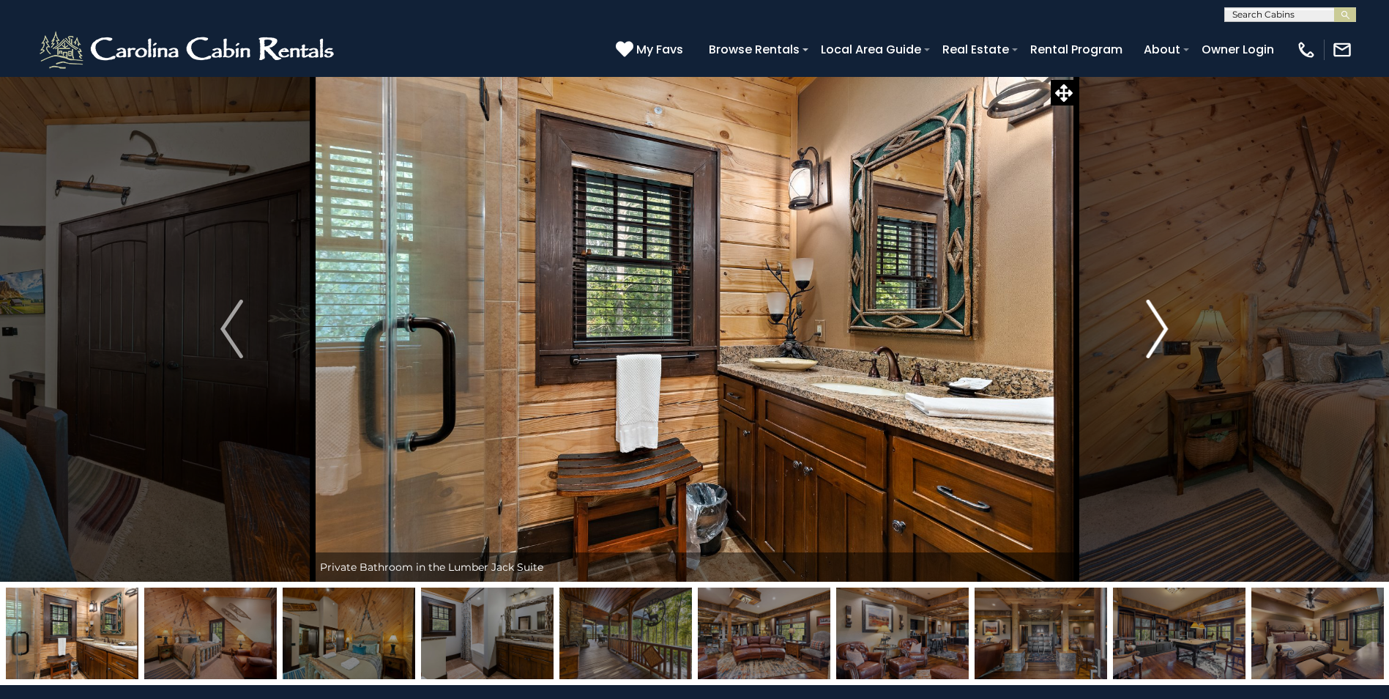
click at [1158, 324] on img "Next" at bounding box center [1157, 329] width 22 height 59
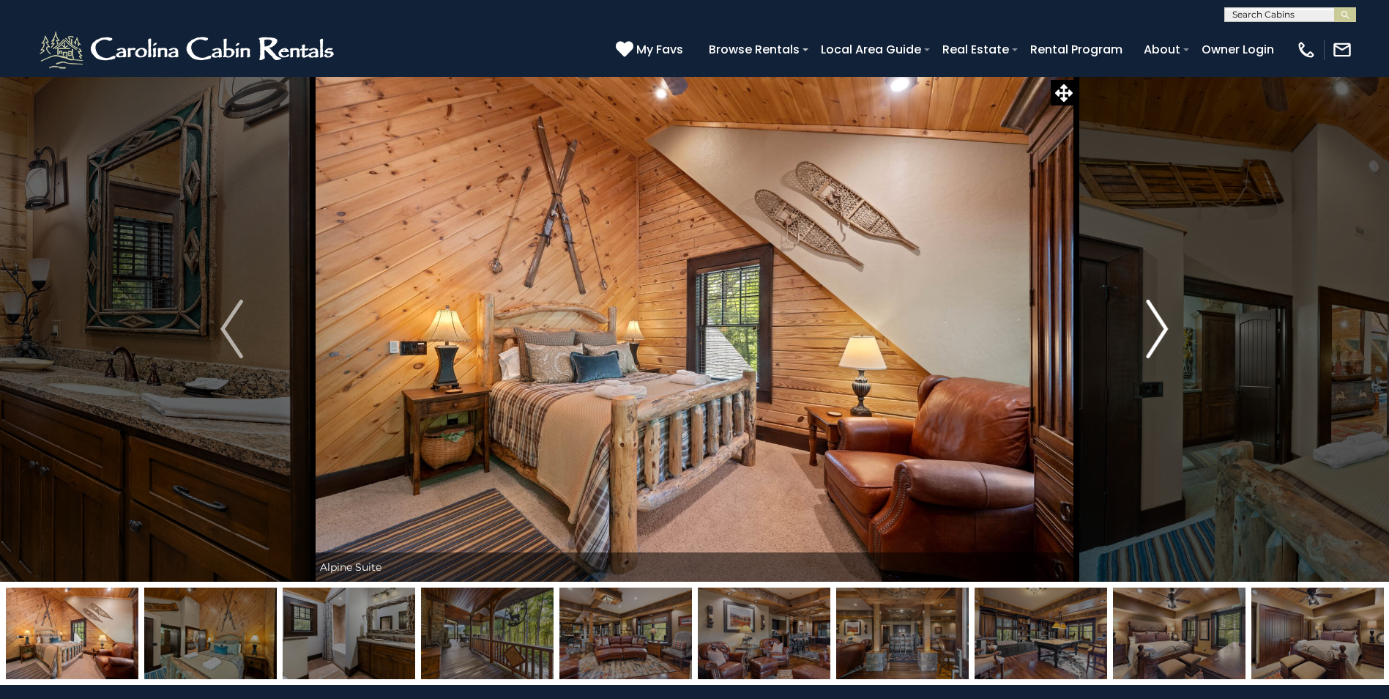
click at [1158, 324] on img "Next" at bounding box center [1157, 329] width 22 height 59
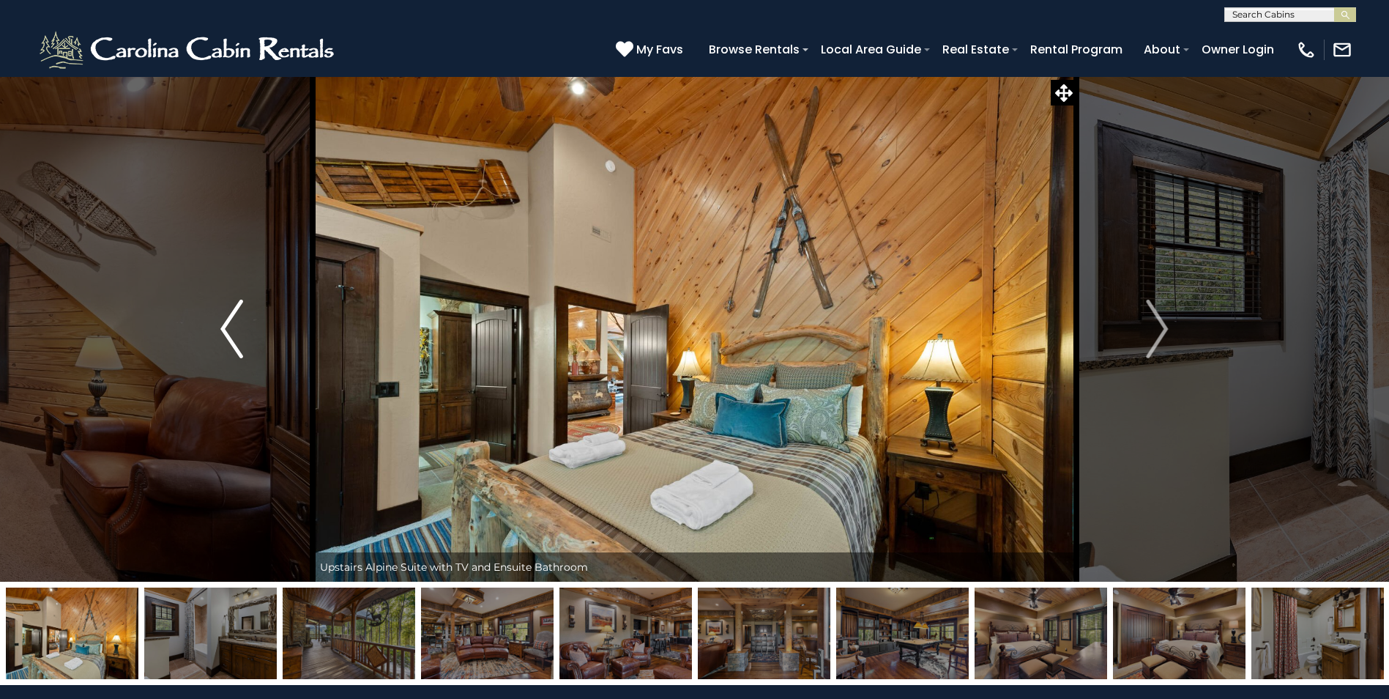
click at [237, 316] on img "Previous" at bounding box center [231, 329] width 22 height 59
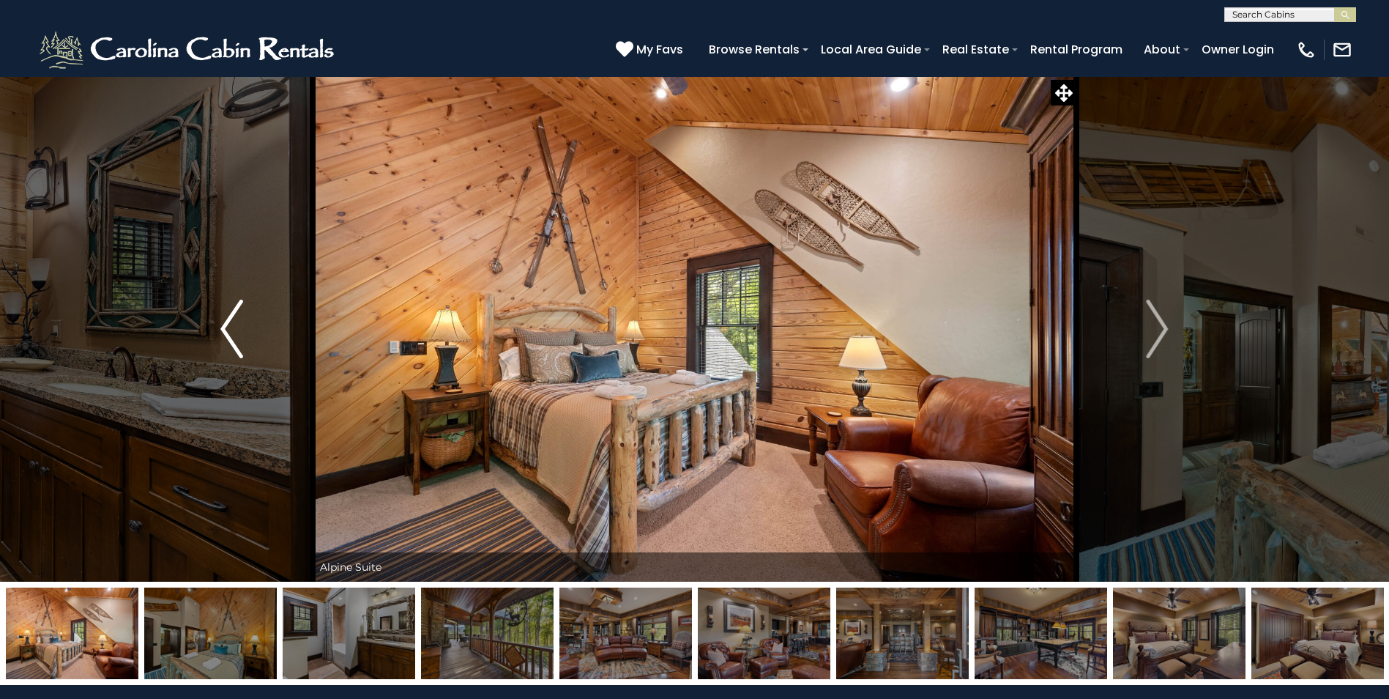
click at [237, 316] on img "Previous" at bounding box center [231, 329] width 22 height 59
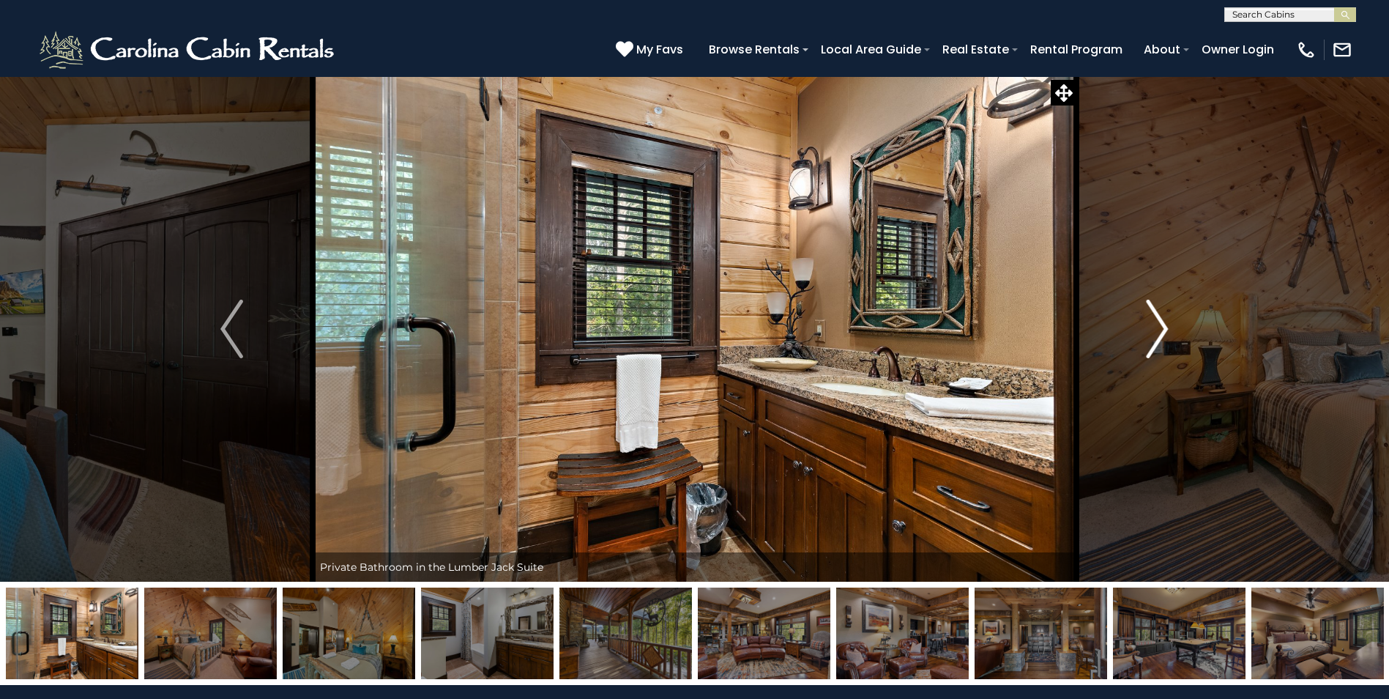
click at [1148, 319] on img "Next" at bounding box center [1157, 329] width 22 height 59
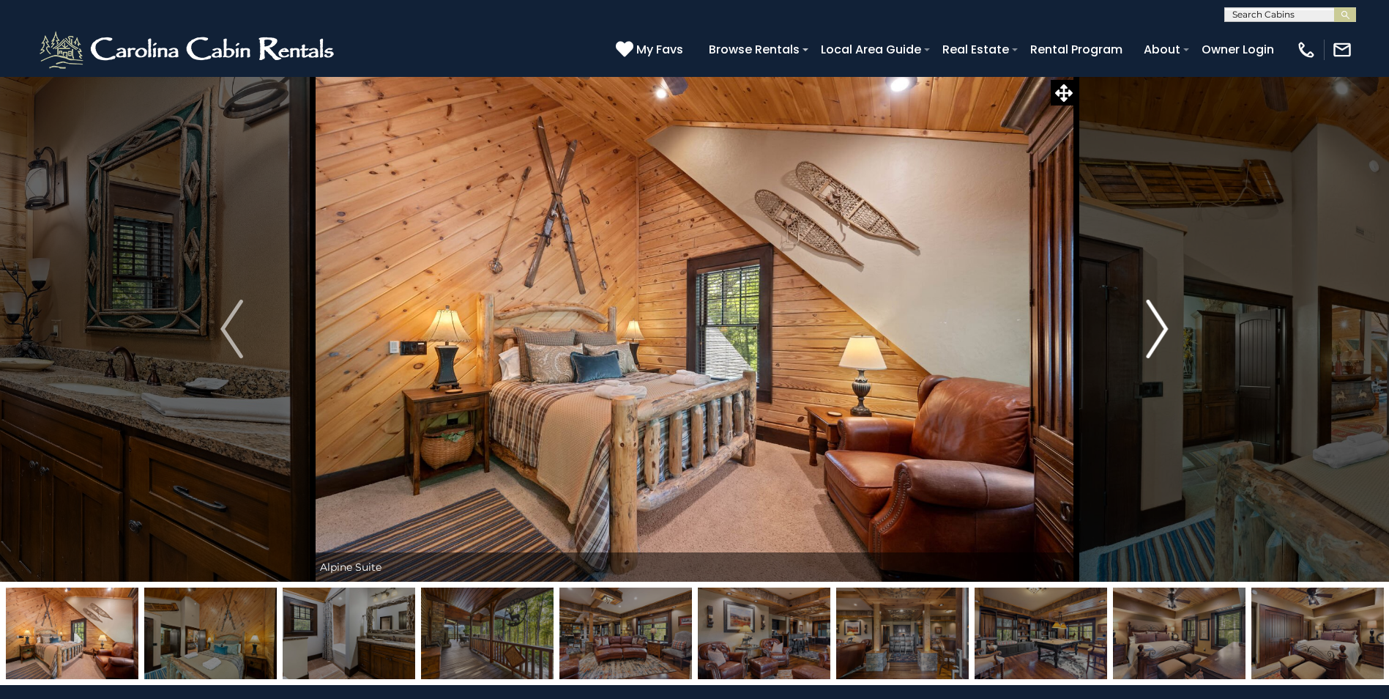
click at [1148, 319] on img "Next" at bounding box center [1157, 329] width 22 height 59
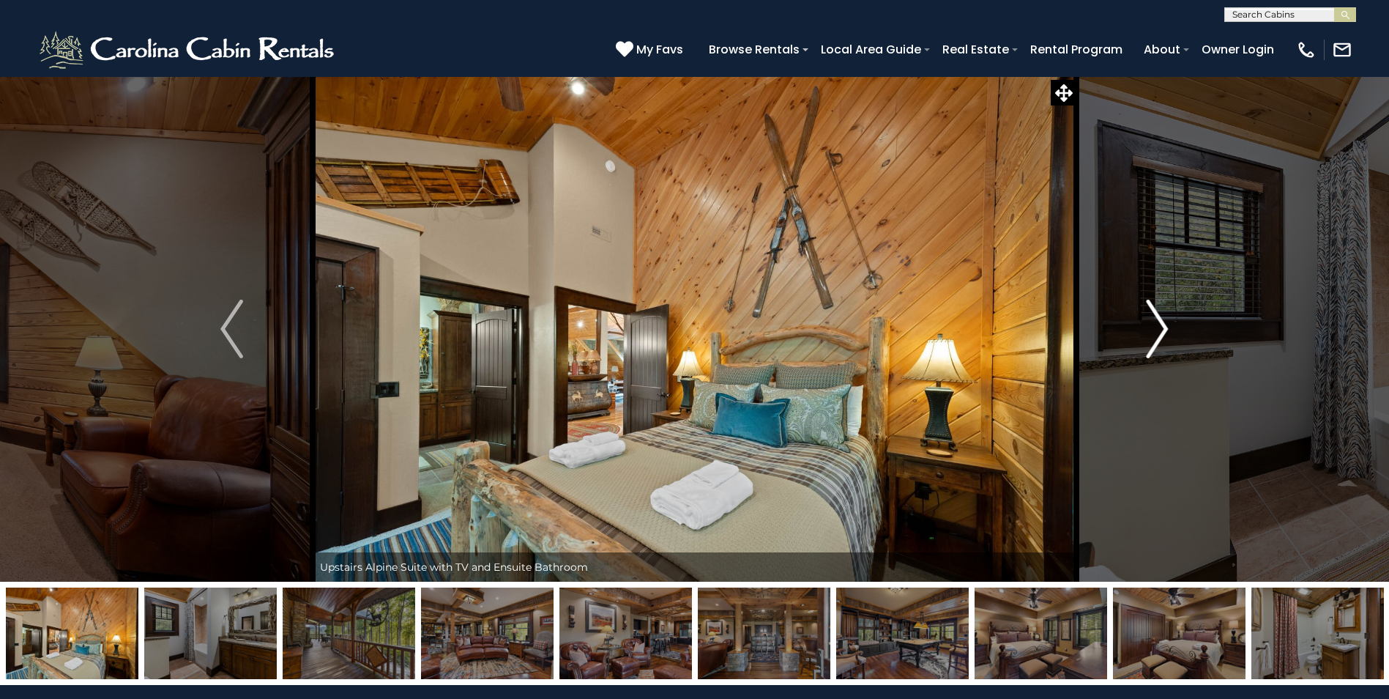
click at [1148, 319] on img "Next" at bounding box center [1157, 329] width 22 height 59
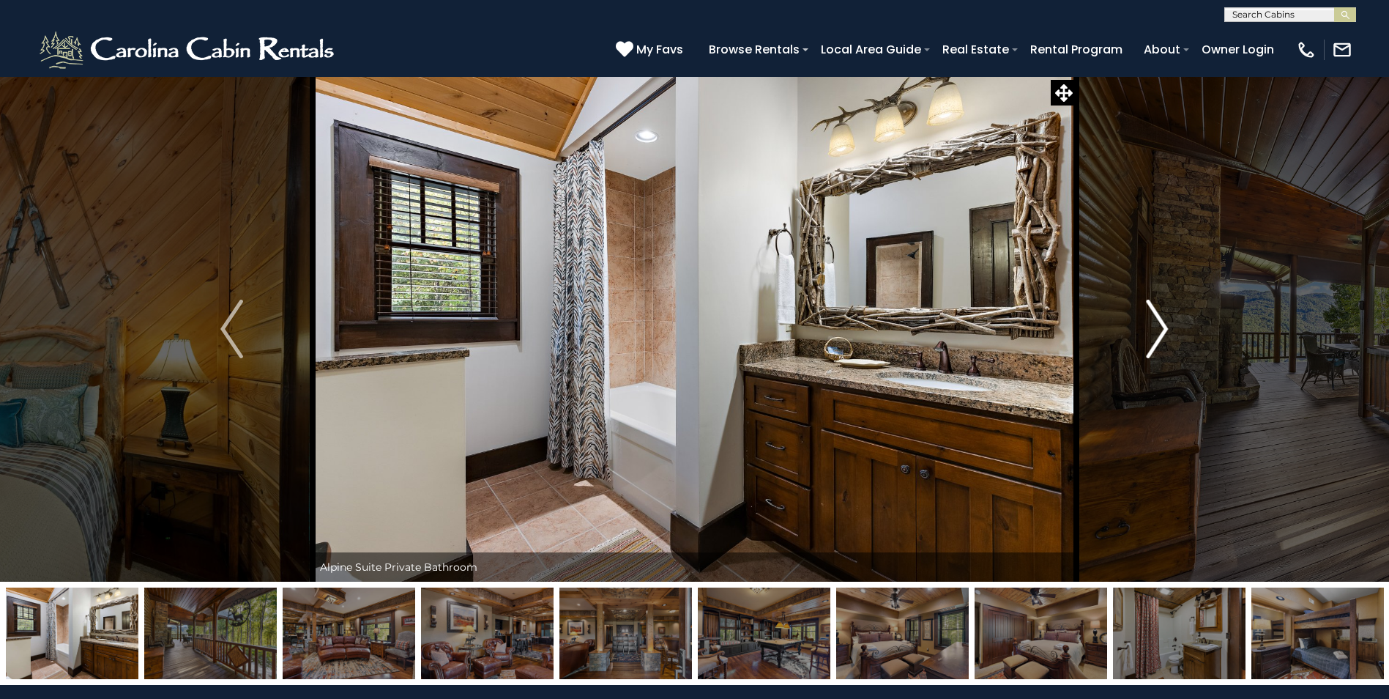
click at [1166, 332] on img "Next" at bounding box center [1157, 329] width 22 height 59
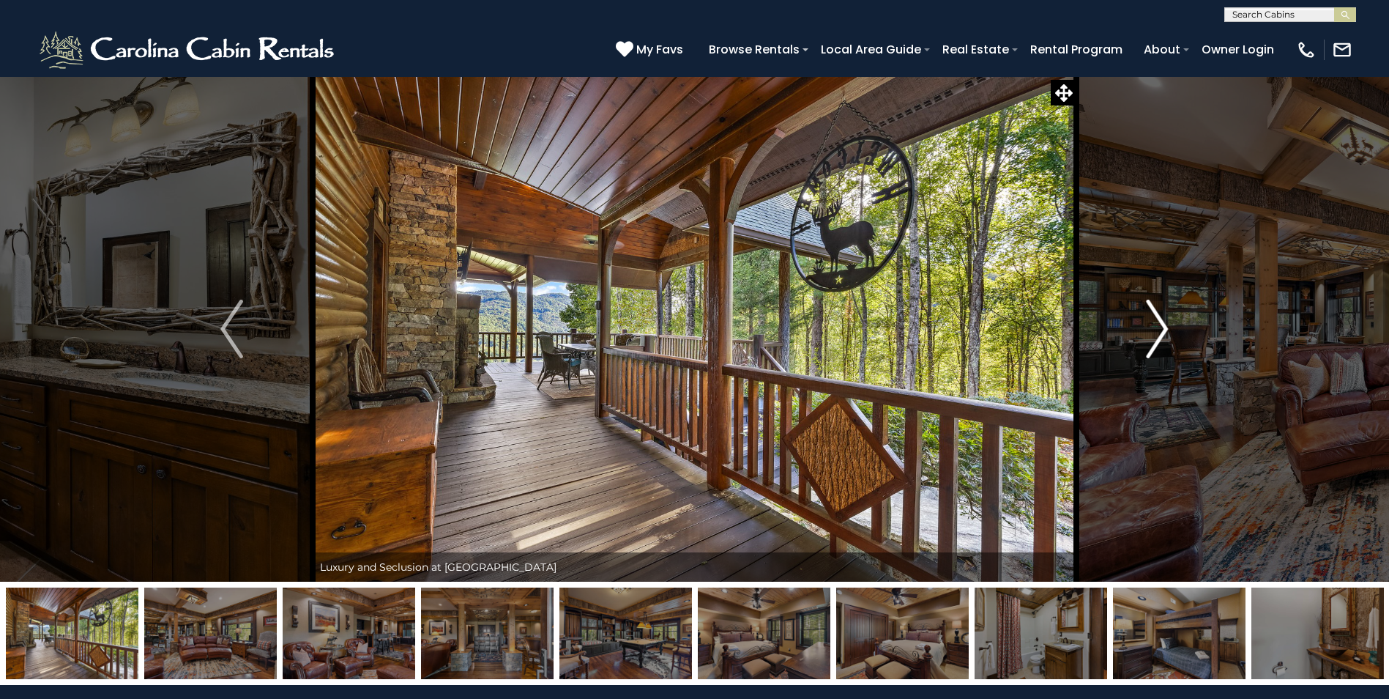
click at [1166, 332] on img "Next" at bounding box center [1157, 329] width 22 height 59
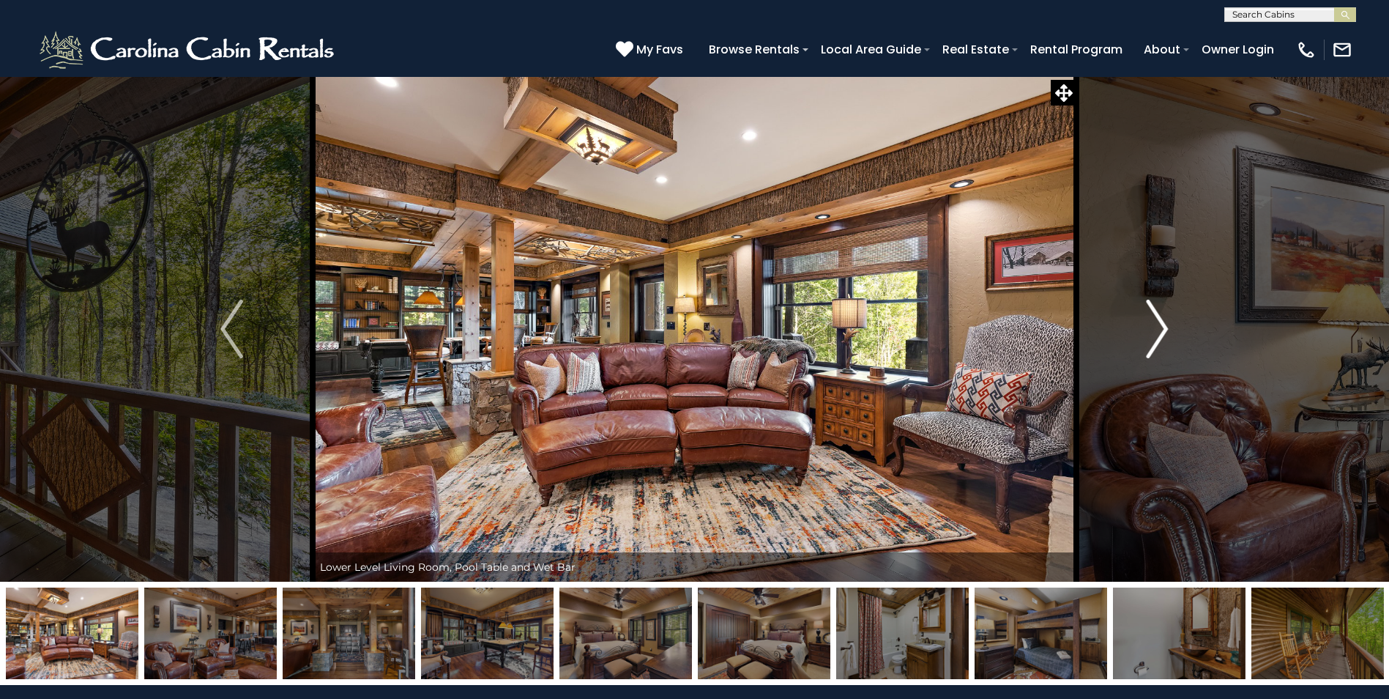
click at [1166, 332] on img "Next" at bounding box center [1157, 329] width 22 height 59
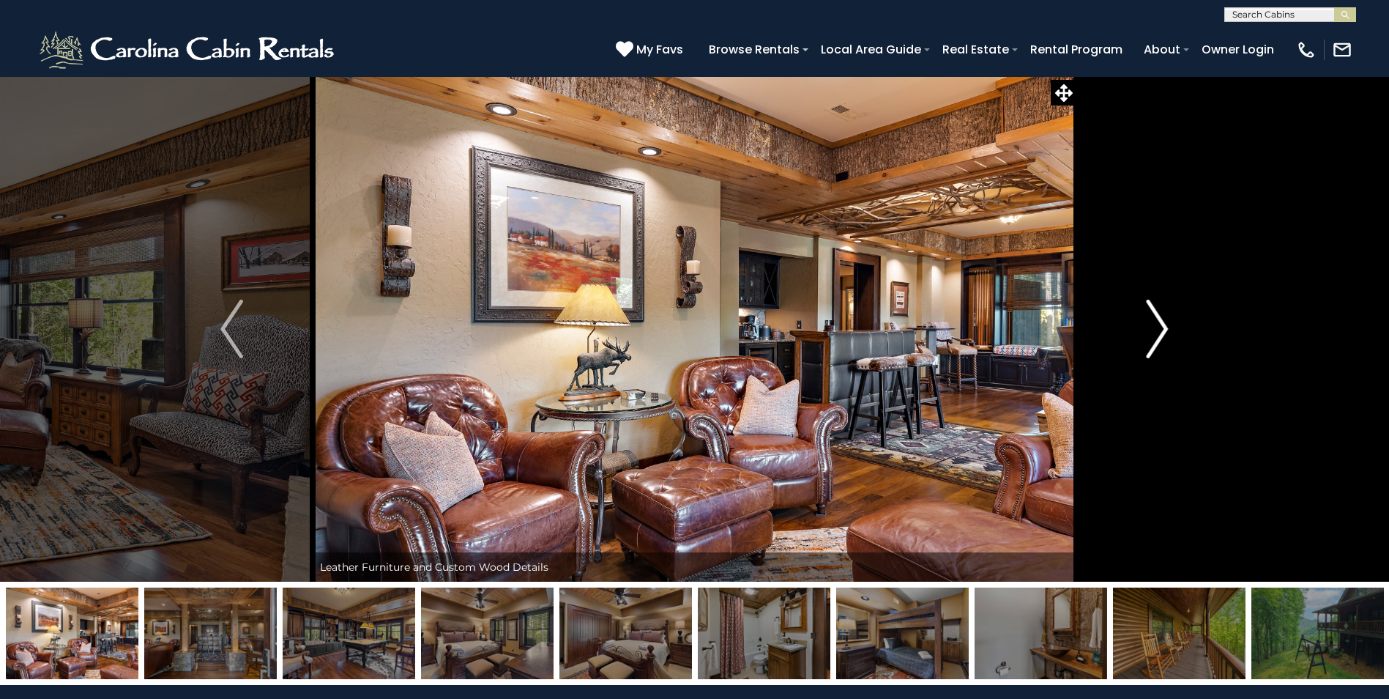
click at [1166, 332] on img "Next" at bounding box center [1157, 329] width 22 height 59
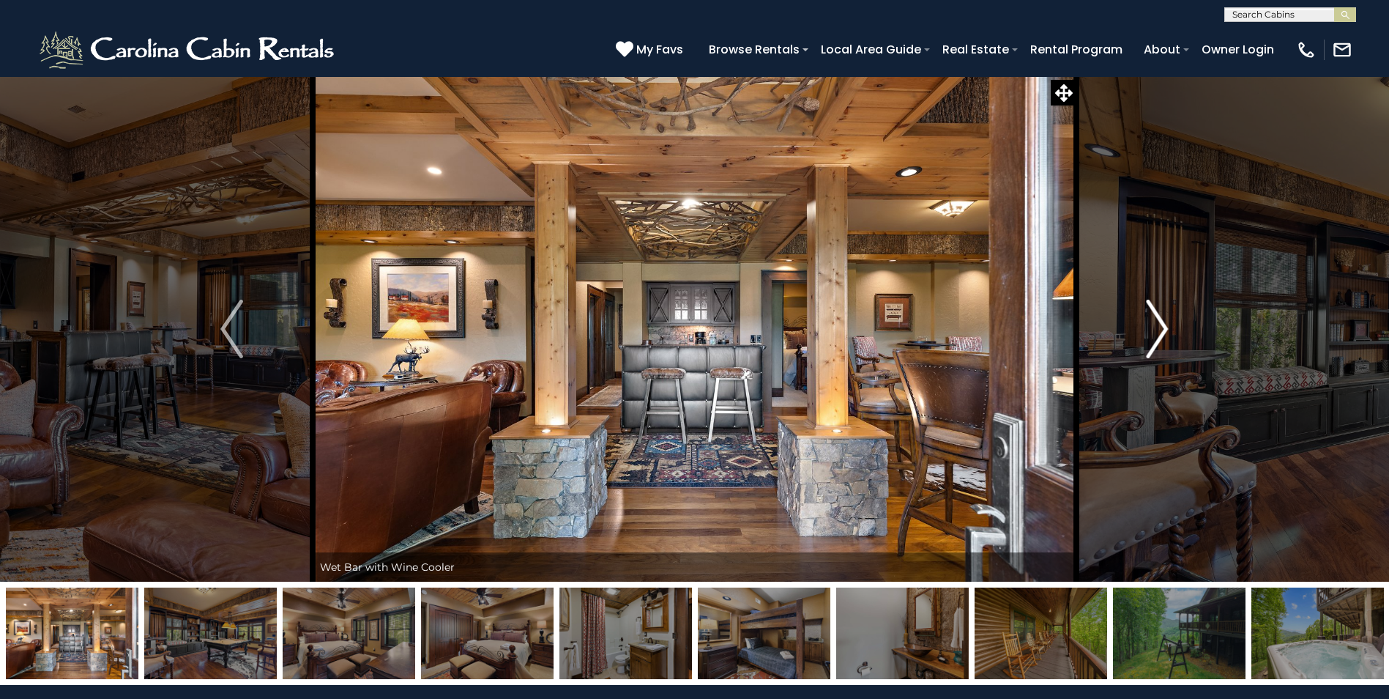
click at [1166, 332] on img "Next" at bounding box center [1157, 329] width 22 height 59
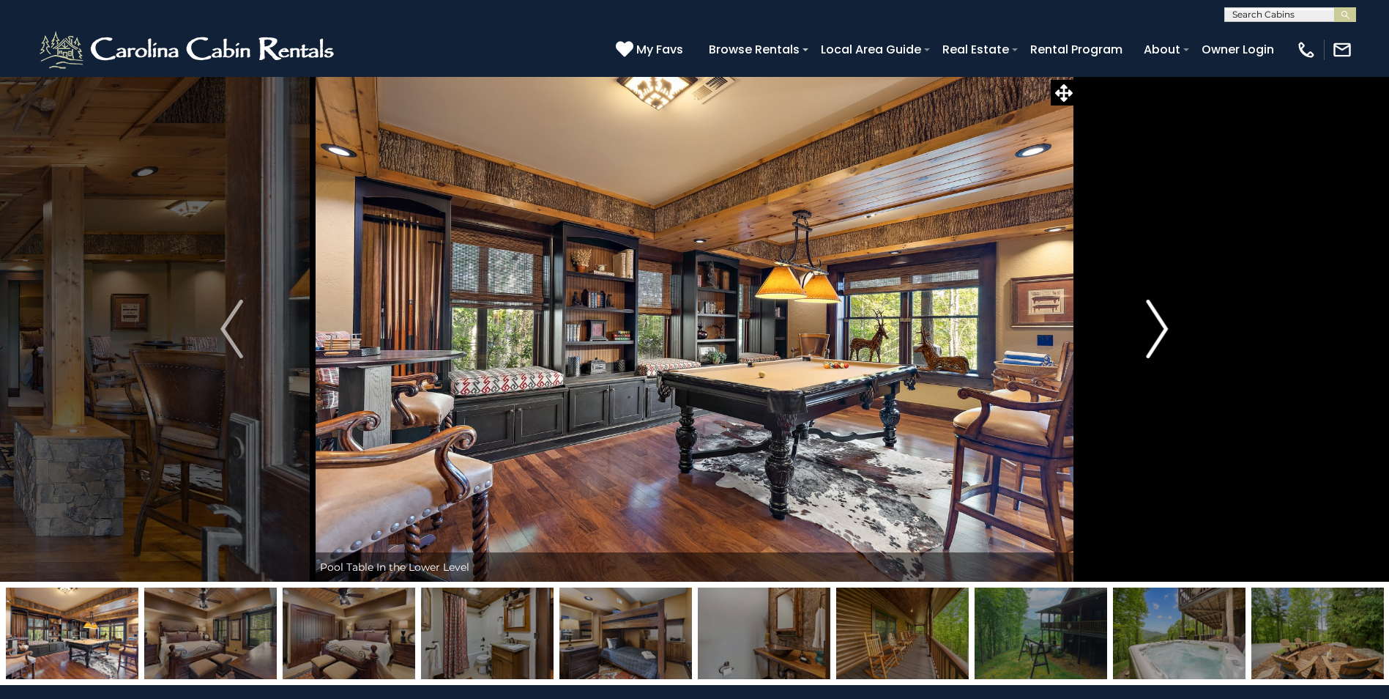
click at [1166, 332] on img "Next" at bounding box center [1157, 329] width 22 height 59
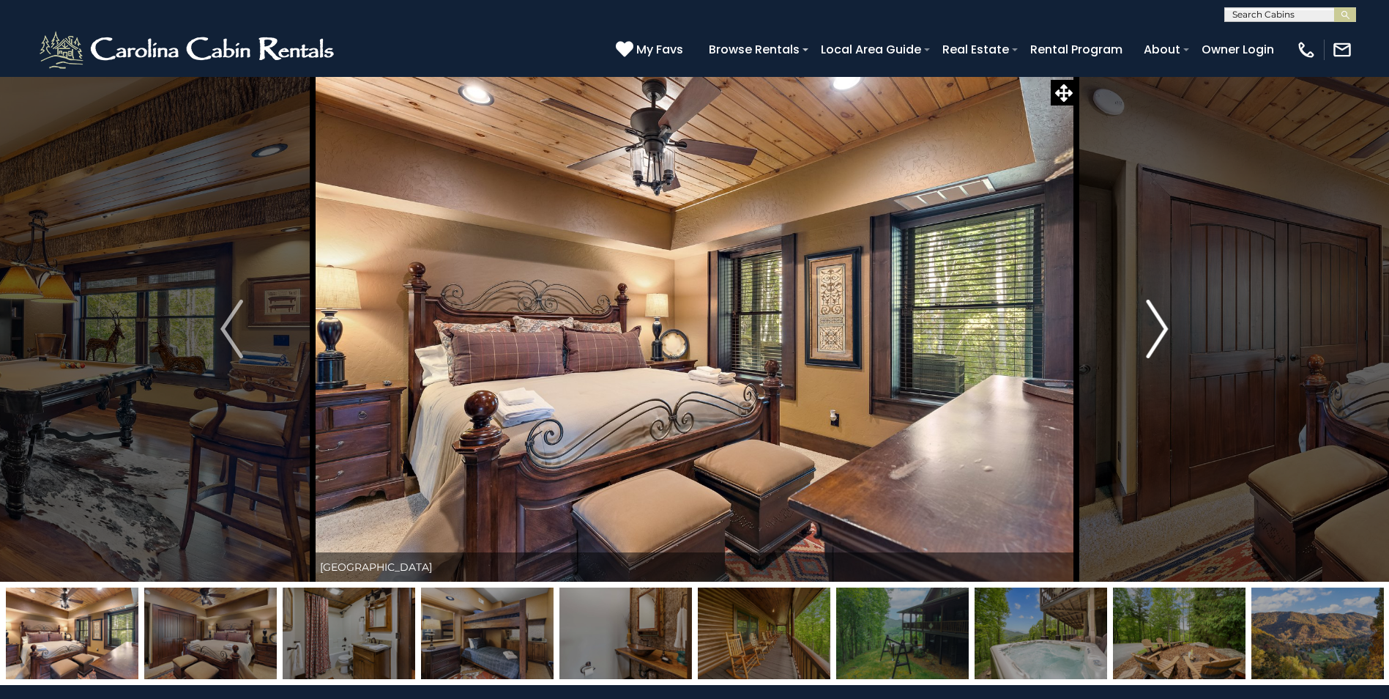
click at [1166, 332] on img "Next" at bounding box center [1157, 329] width 22 height 59
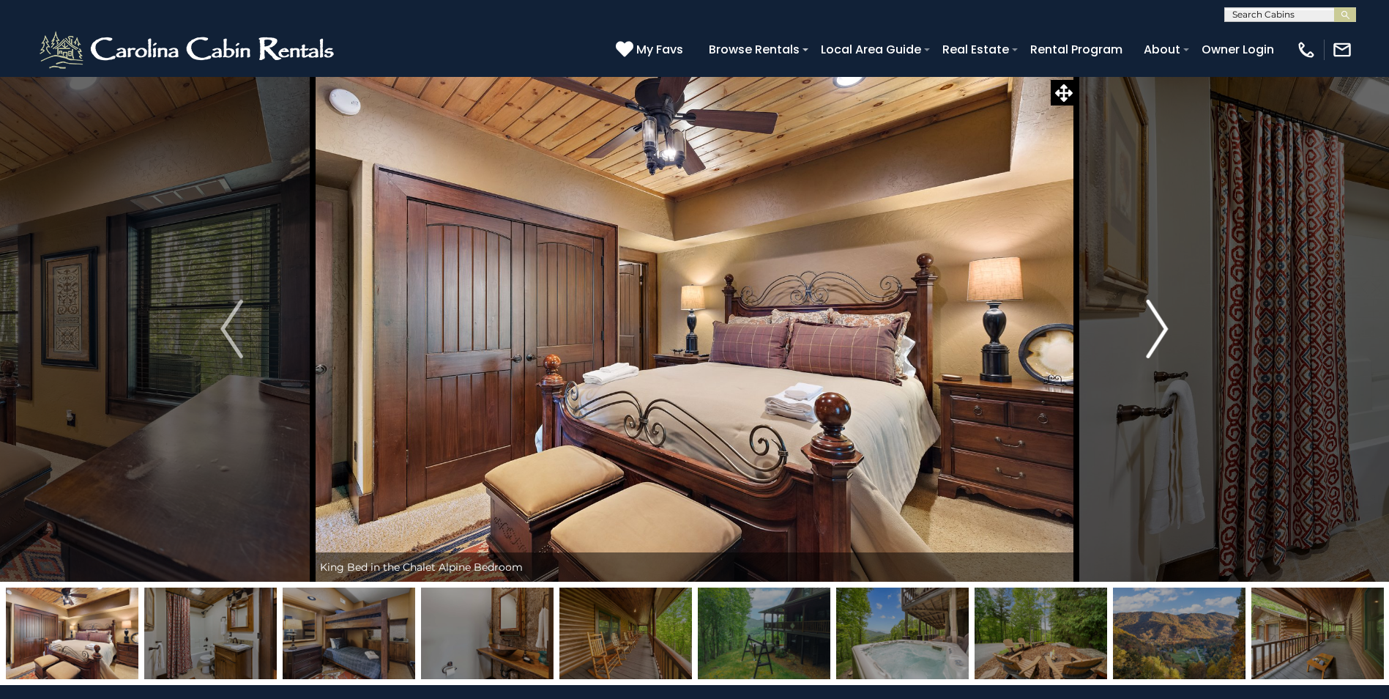
click at [1166, 332] on img "Next" at bounding box center [1157, 329] width 22 height 59
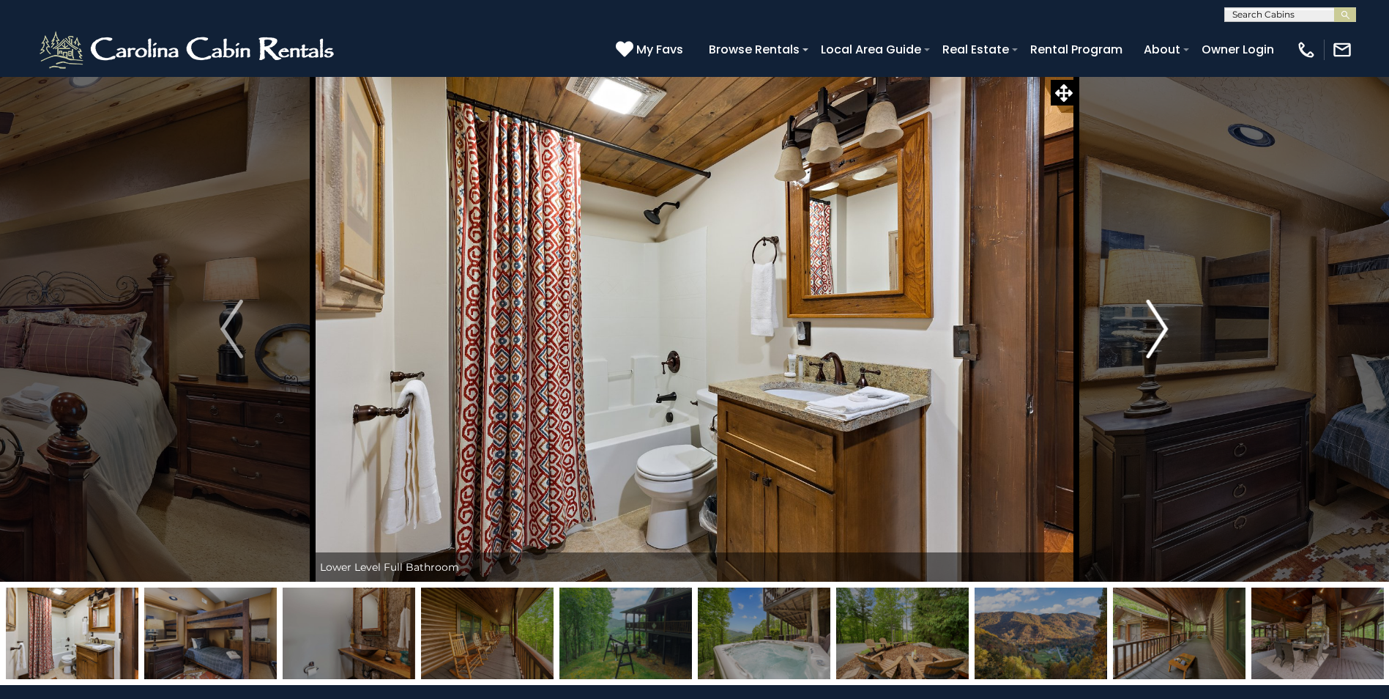
click at [1167, 330] on img "Next" at bounding box center [1157, 329] width 22 height 59
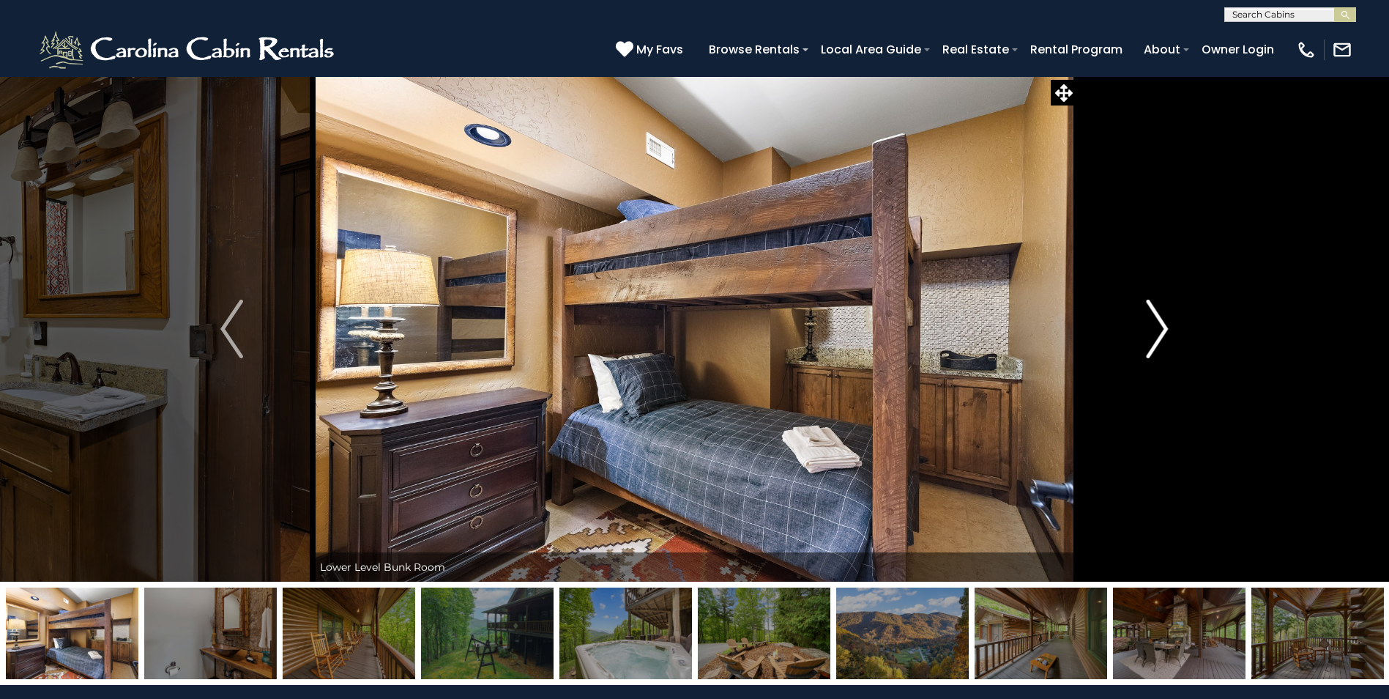
click at [1167, 330] on img "Next" at bounding box center [1157, 329] width 22 height 59
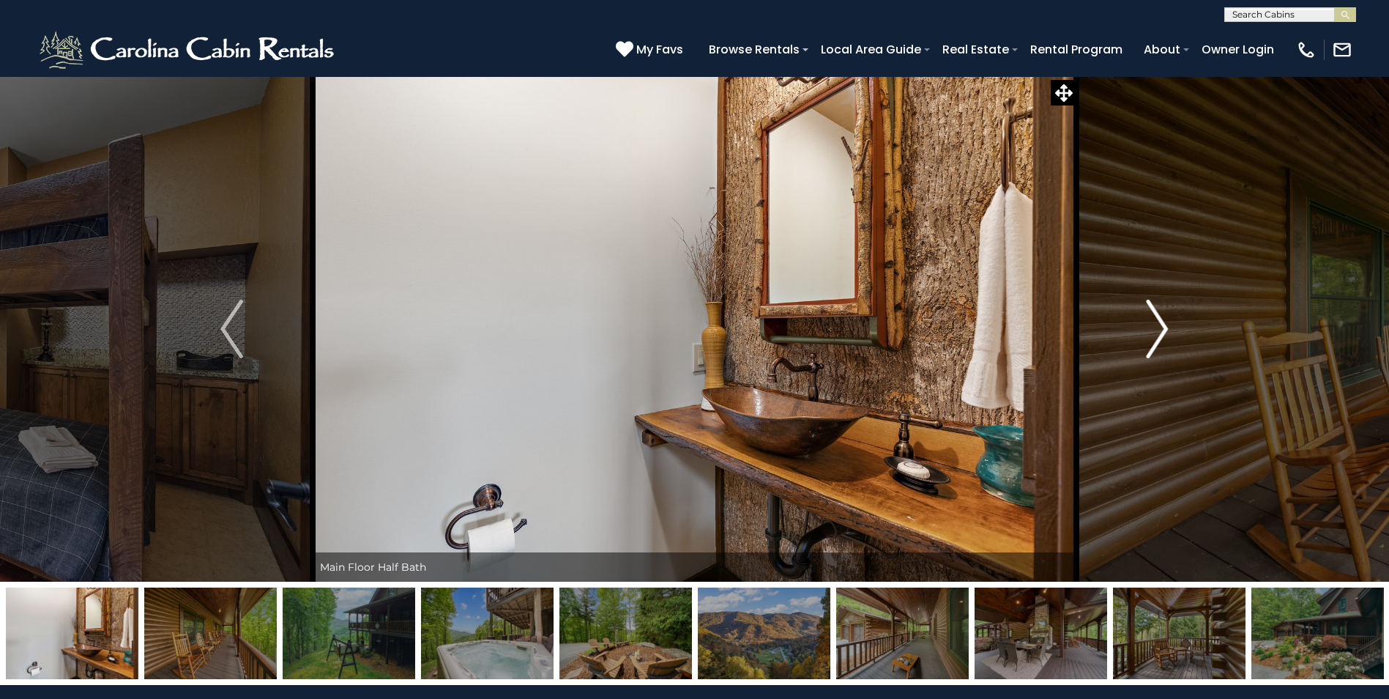
click at [1167, 330] on img "Next" at bounding box center [1157, 329] width 22 height 59
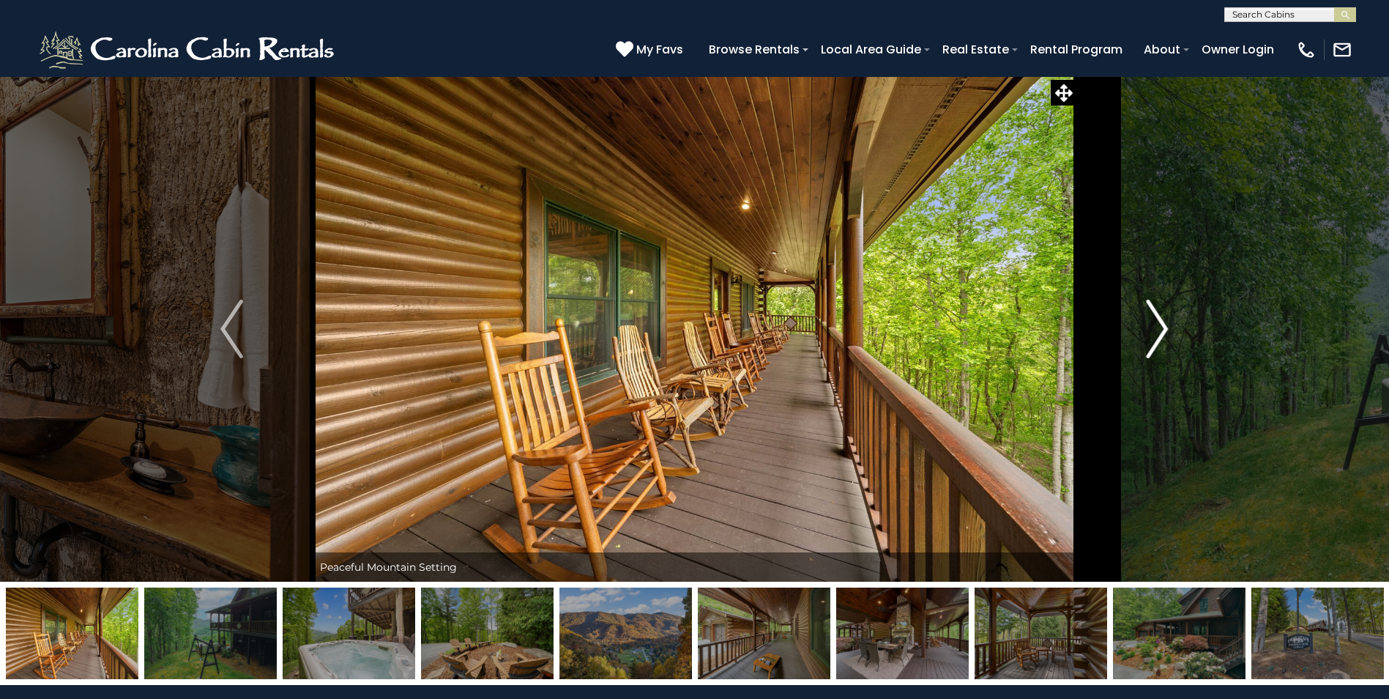
click at [1167, 330] on img "Next" at bounding box center [1157, 329] width 22 height 59
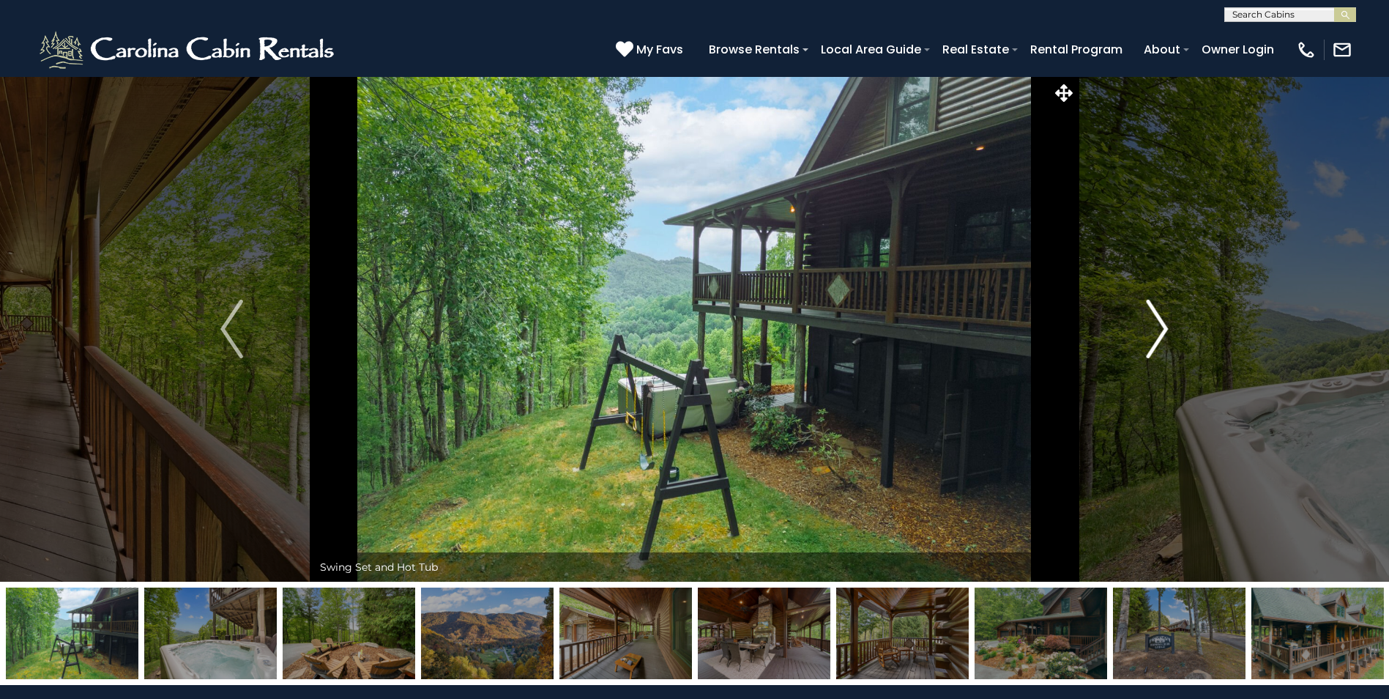
click at [1167, 330] on img "Next" at bounding box center [1157, 329] width 22 height 59
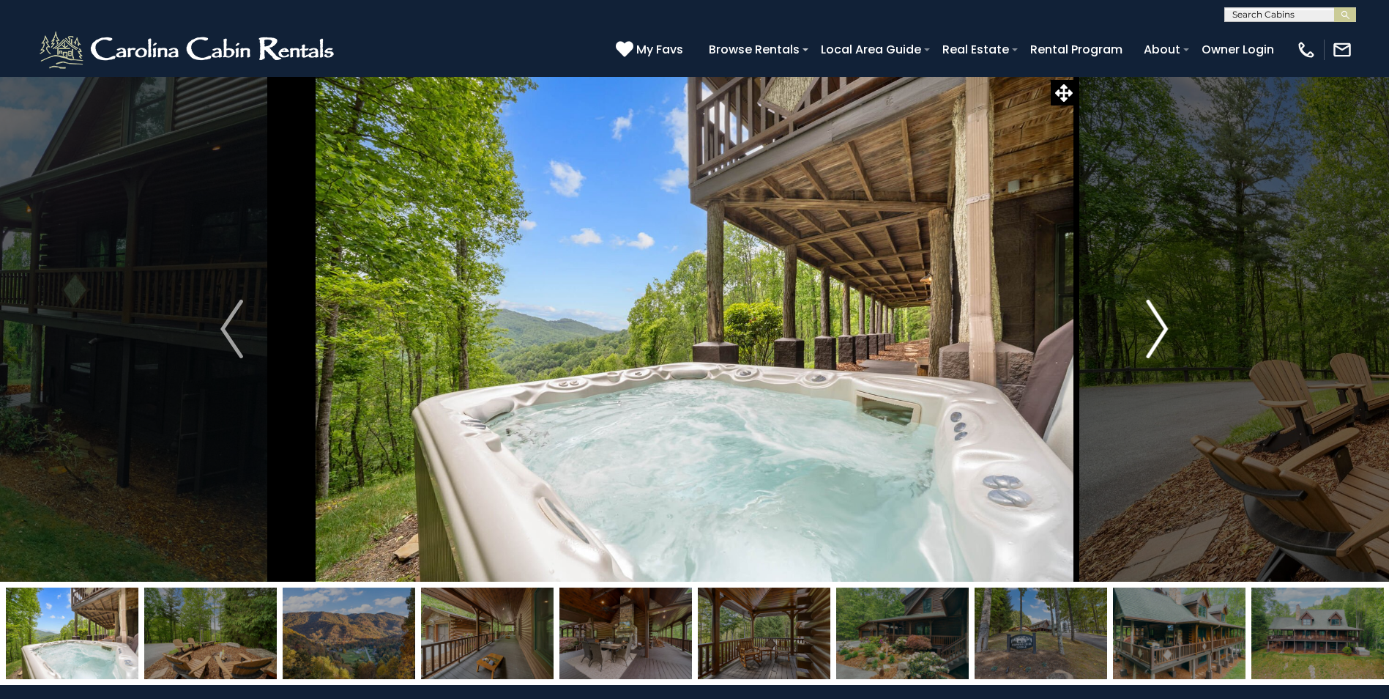
click at [1167, 326] on img "Next" at bounding box center [1157, 329] width 22 height 59
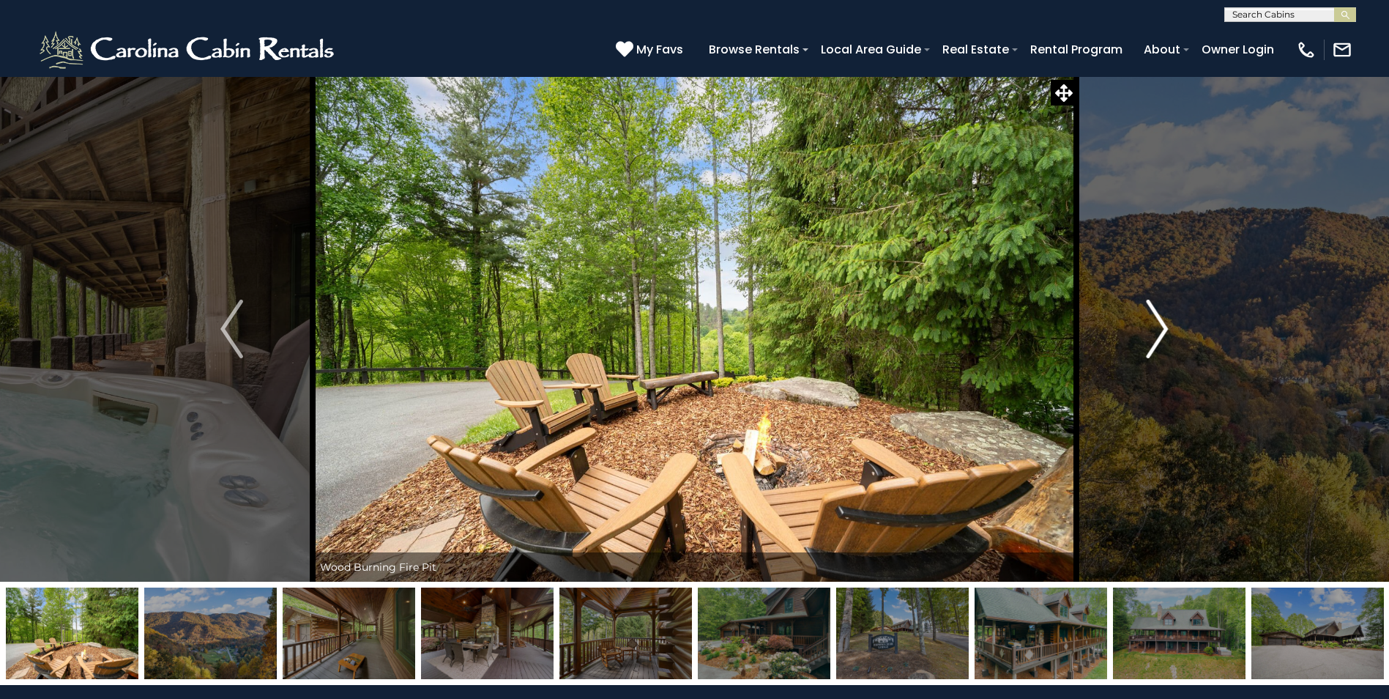
click at [1167, 326] on img "Next" at bounding box center [1157, 329] width 22 height 59
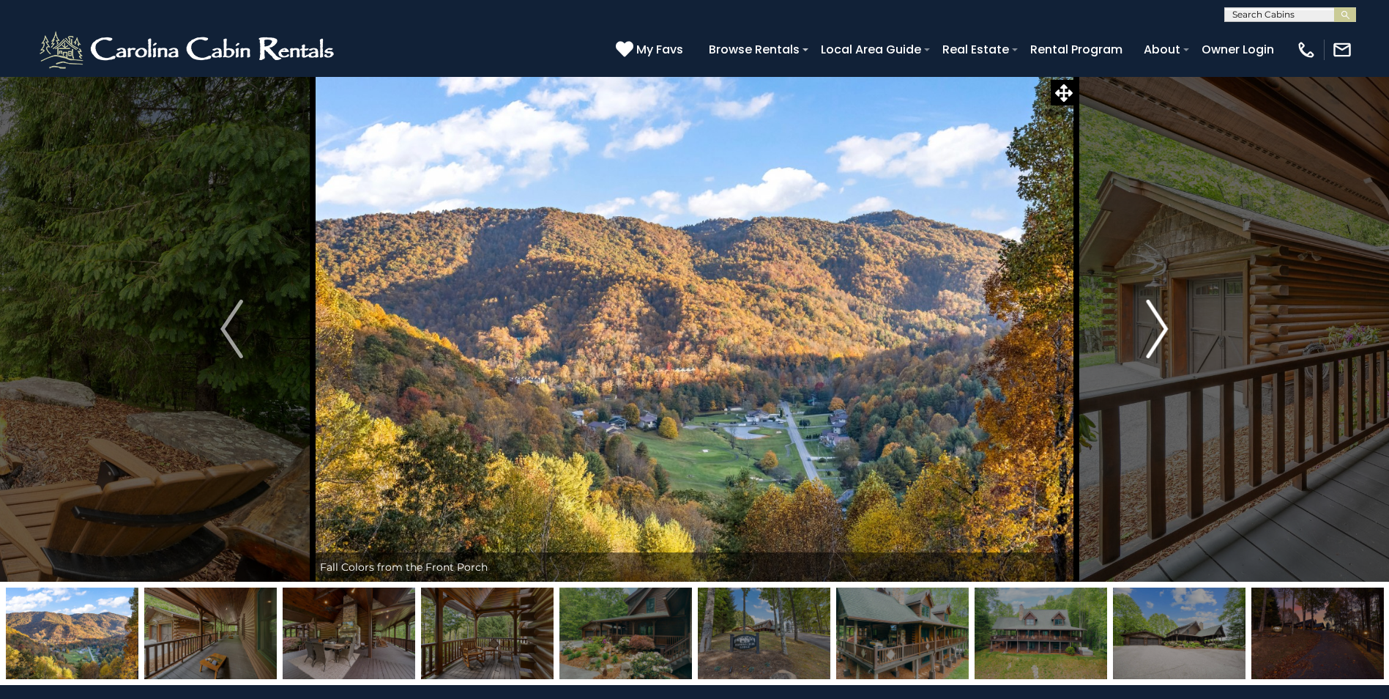
click at [1167, 326] on img "Next" at bounding box center [1157, 329] width 22 height 59
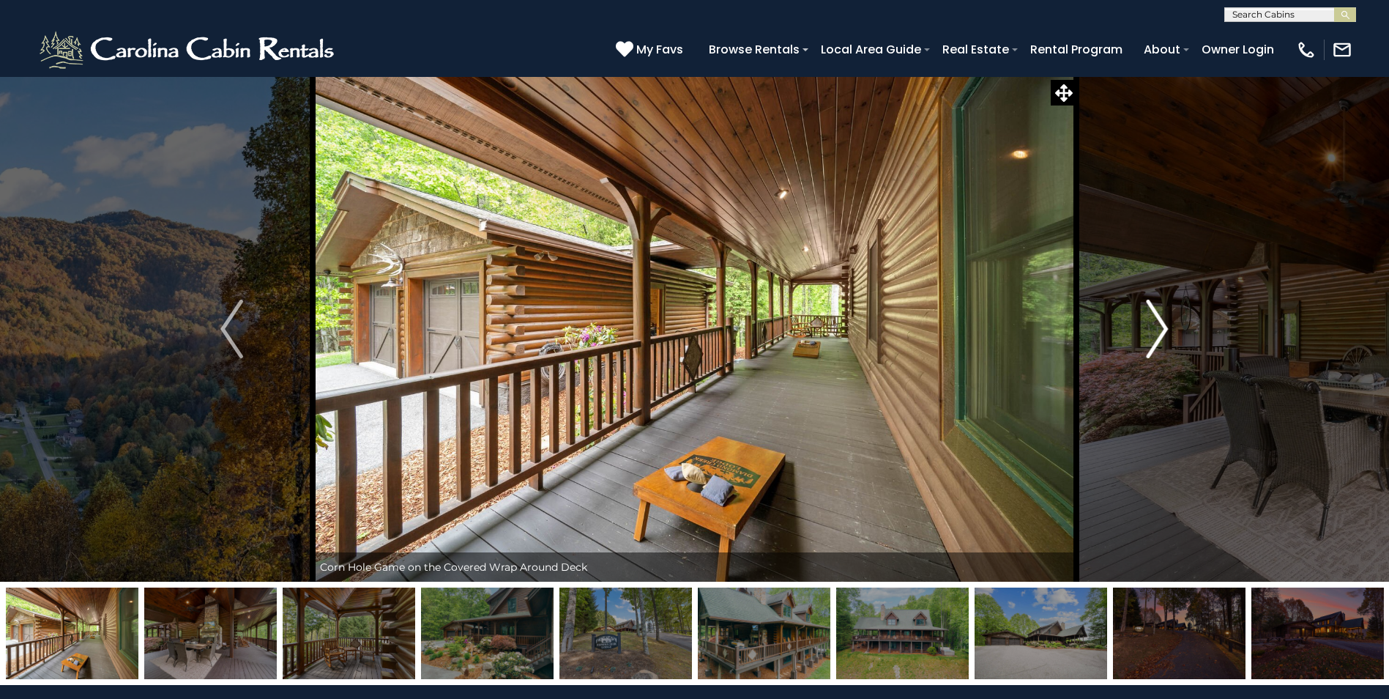
click at [1167, 320] on img "Next" at bounding box center [1157, 329] width 22 height 59
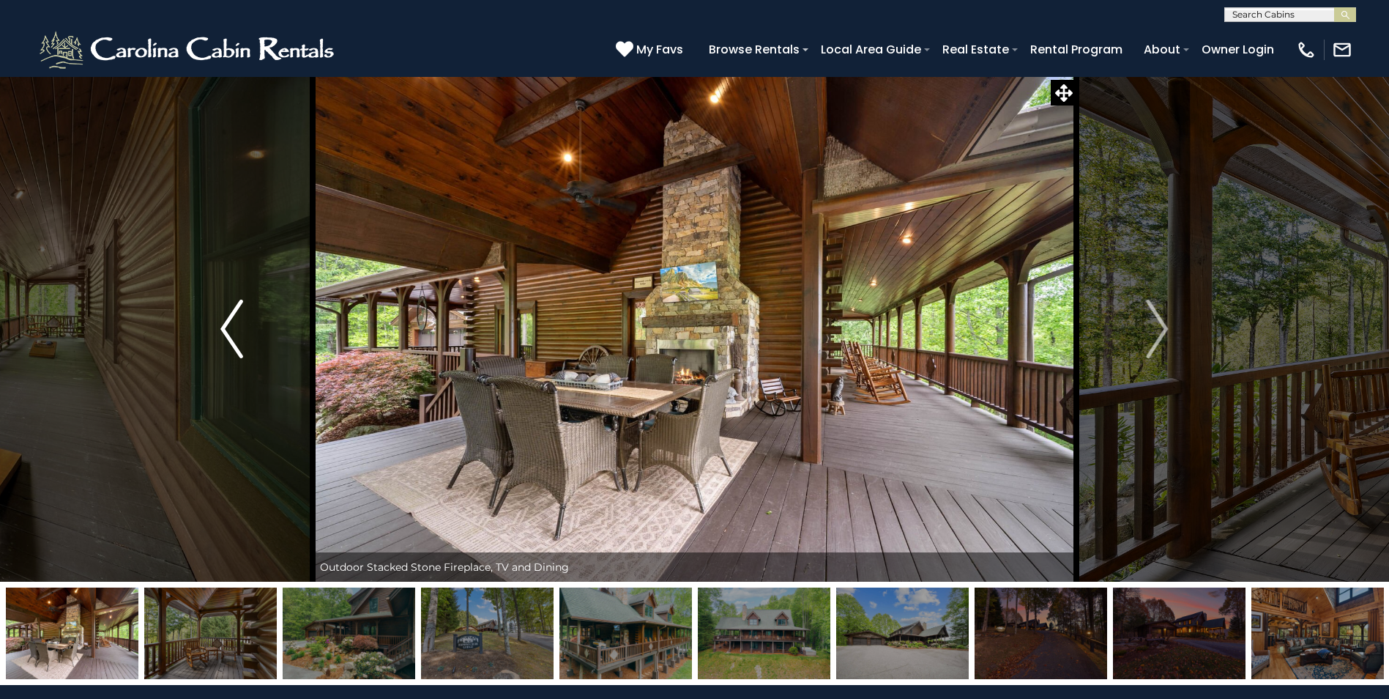
click at [234, 333] on img "Previous" at bounding box center [231, 329] width 22 height 59
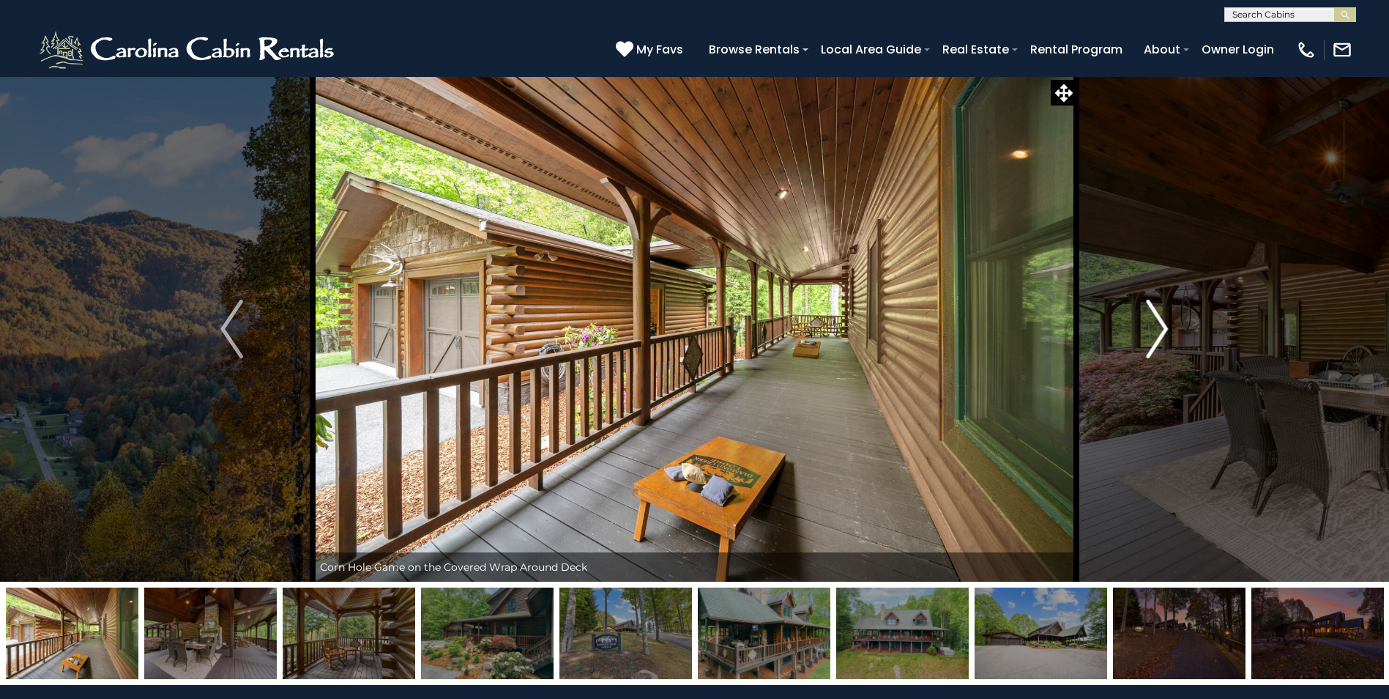
click at [1162, 331] on img "Next" at bounding box center [1157, 329] width 22 height 59
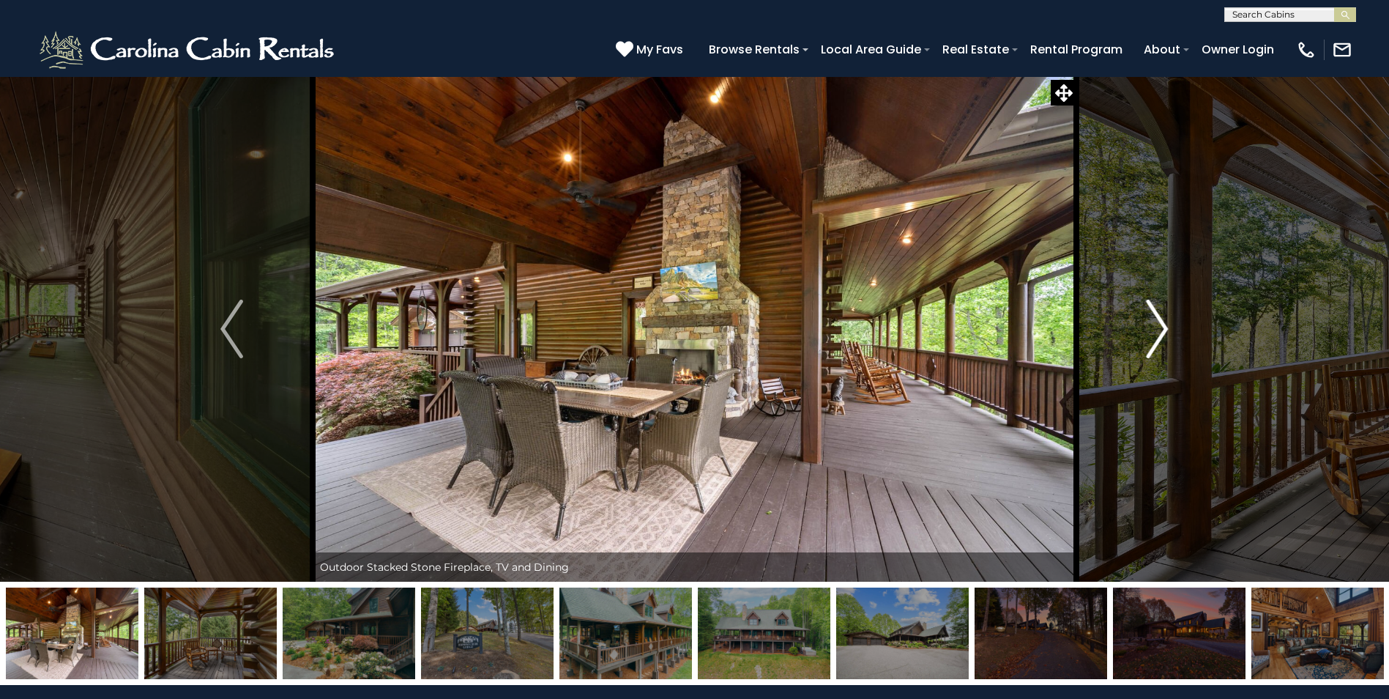
click at [1162, 331] on img "Next" at bounding box center [1157, 329] width 22 height 59
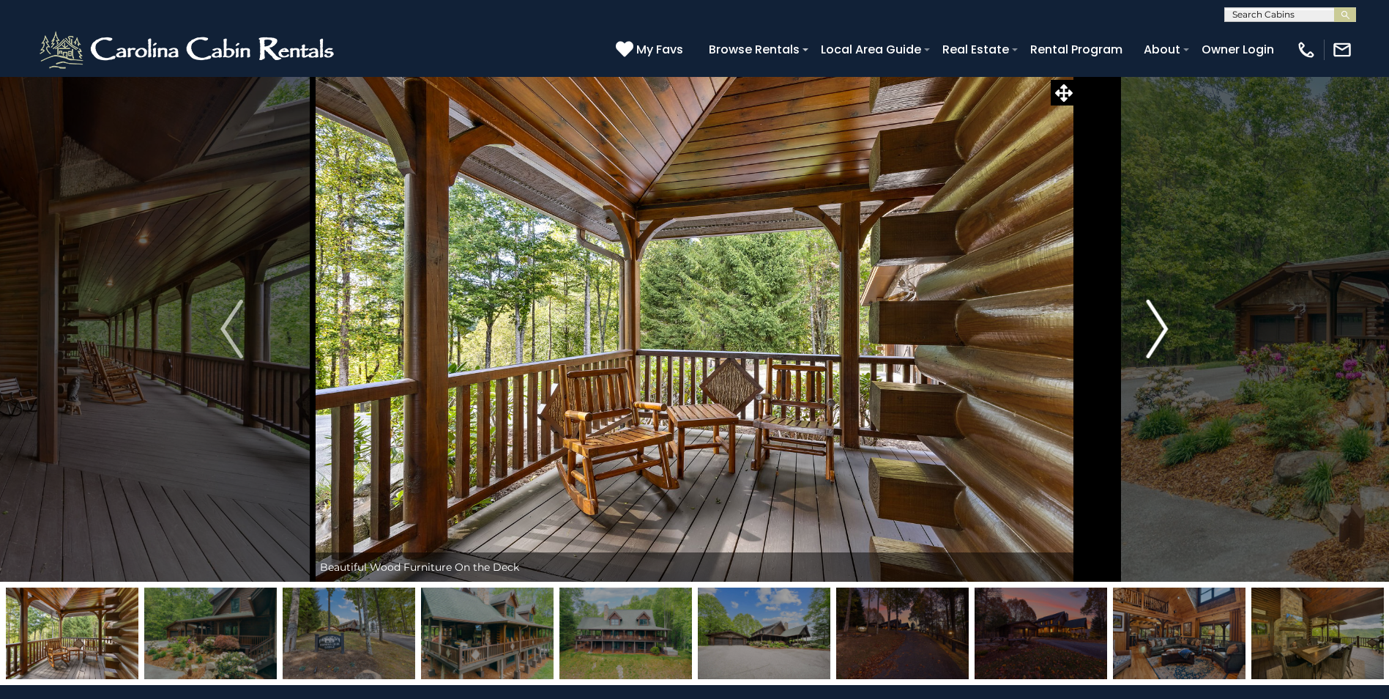
click at [1162, 331] on img "Next" at bounding box center [1157, 329] width 22 height 59
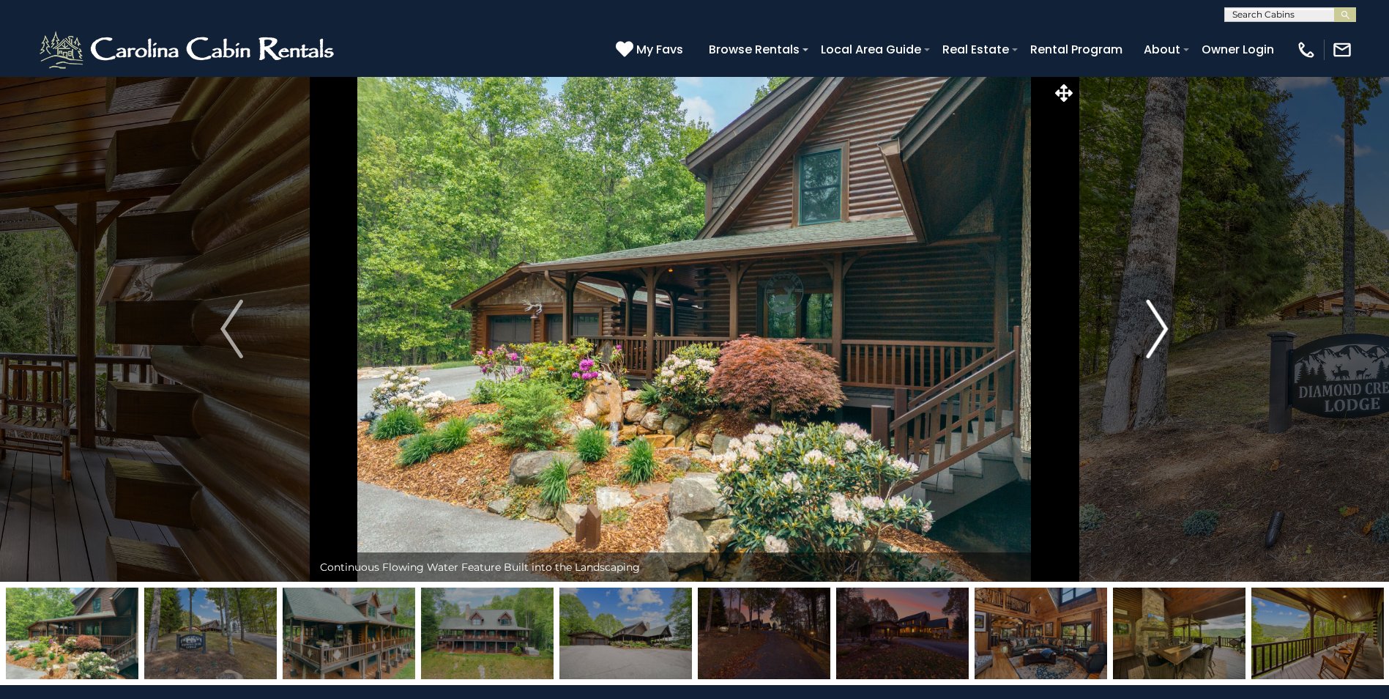
click at [1162, 331] on img "Next" at bounding box center [1157, 329] width 22 height 59
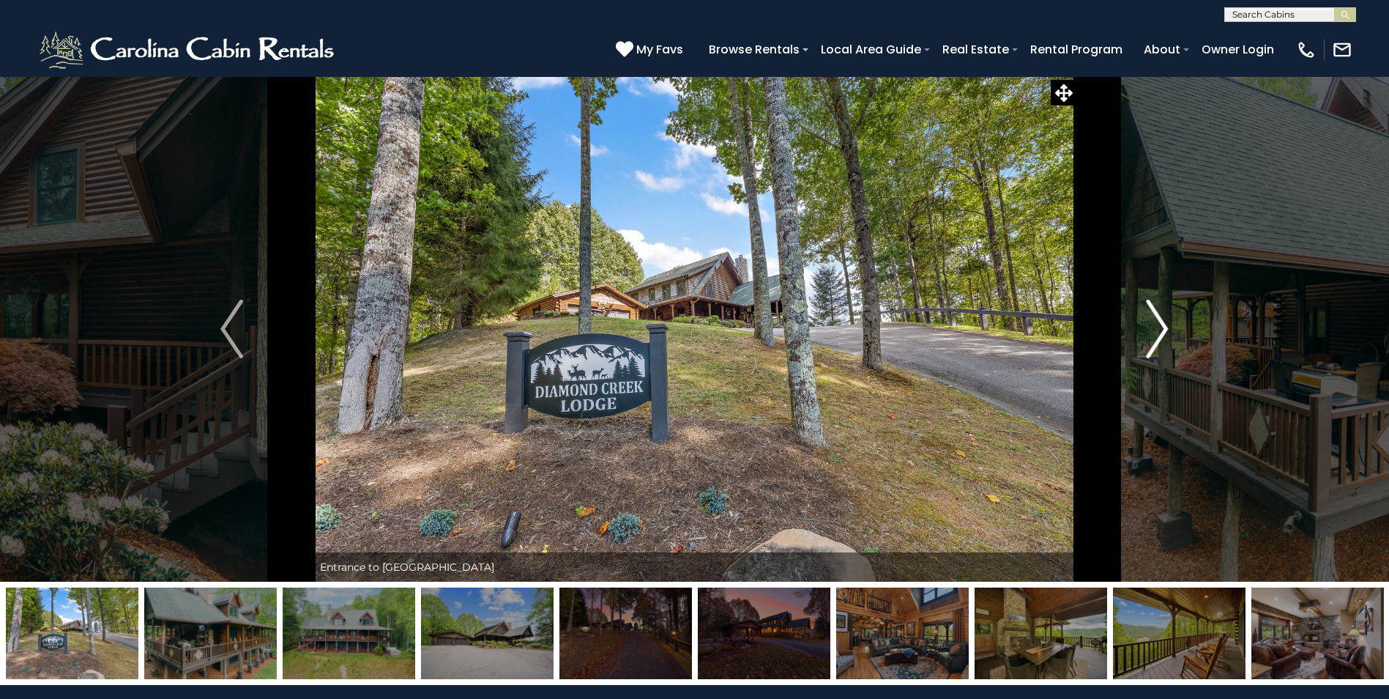
click at [1162, 331] on img "Next" at bounding box center [1157, 329] width 22 height 59
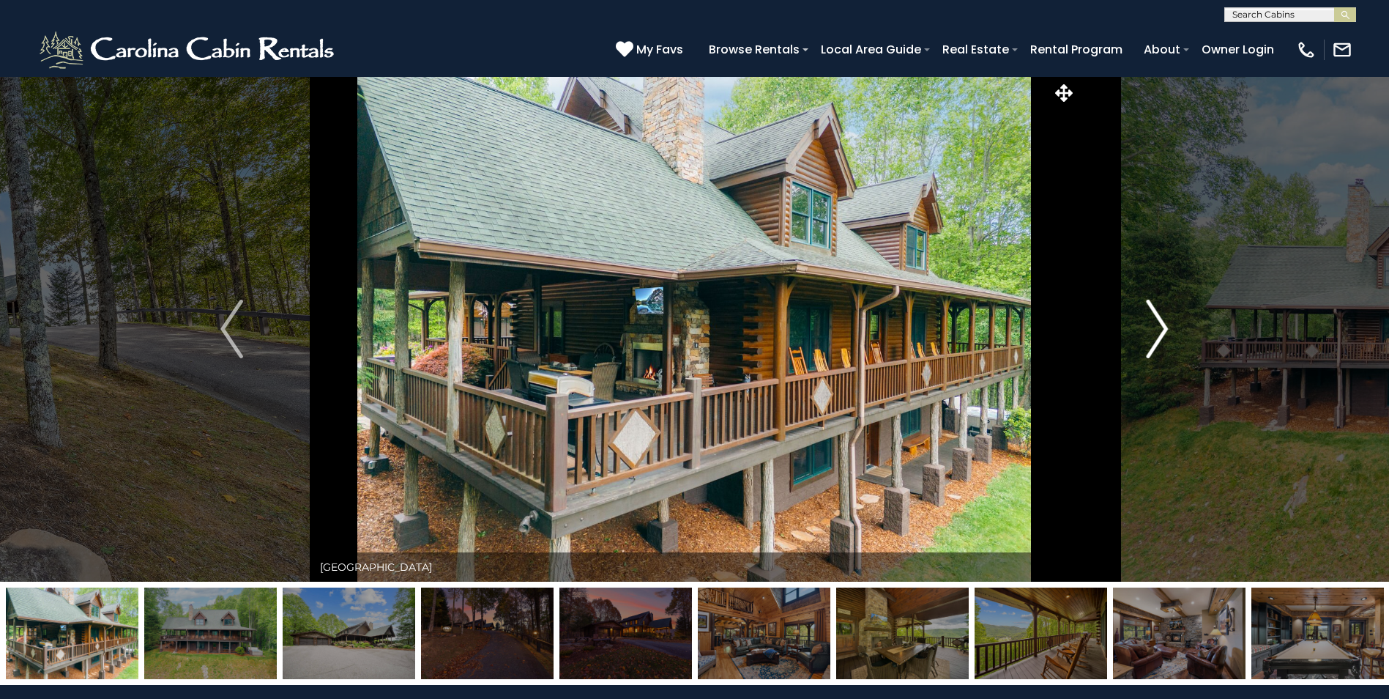
click at [1162, 331] on img "Next" at bounding box center [1157, 329] width 22 height 59
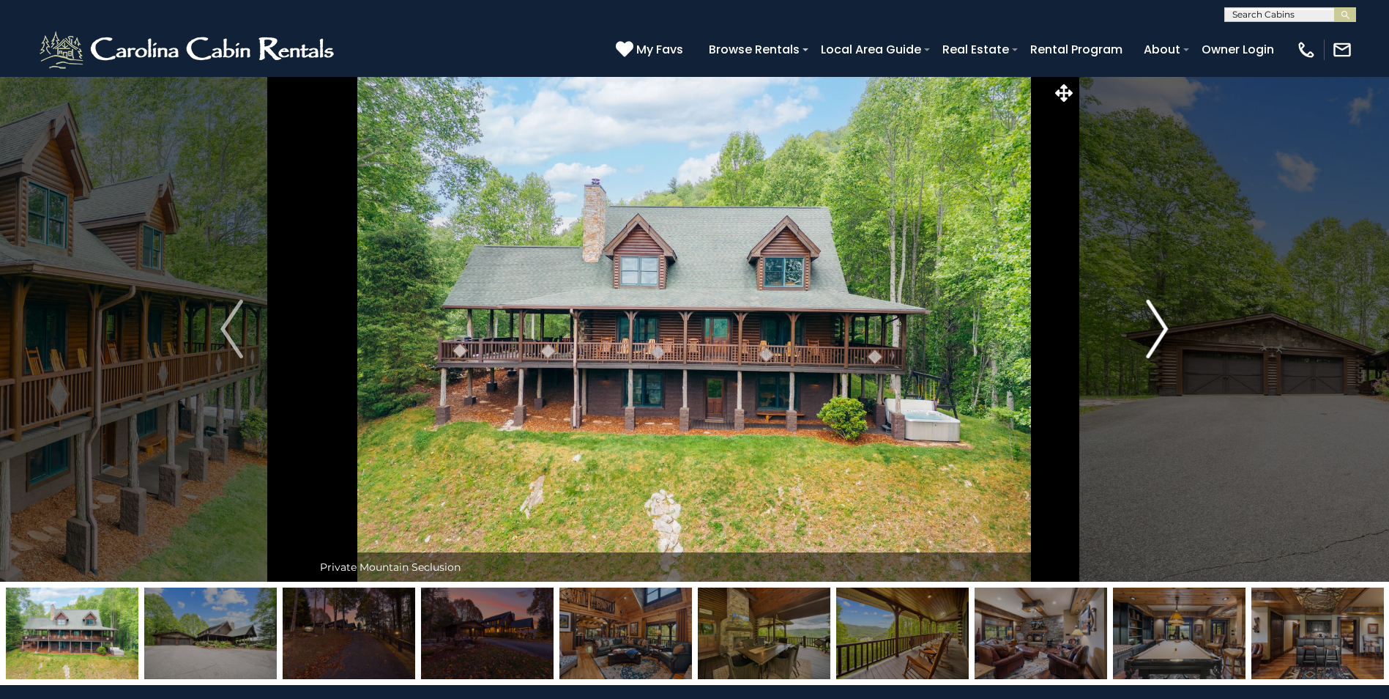
click at [1163, 330] on img "Next" at bounding box center [1157, 329] width 22 height 59
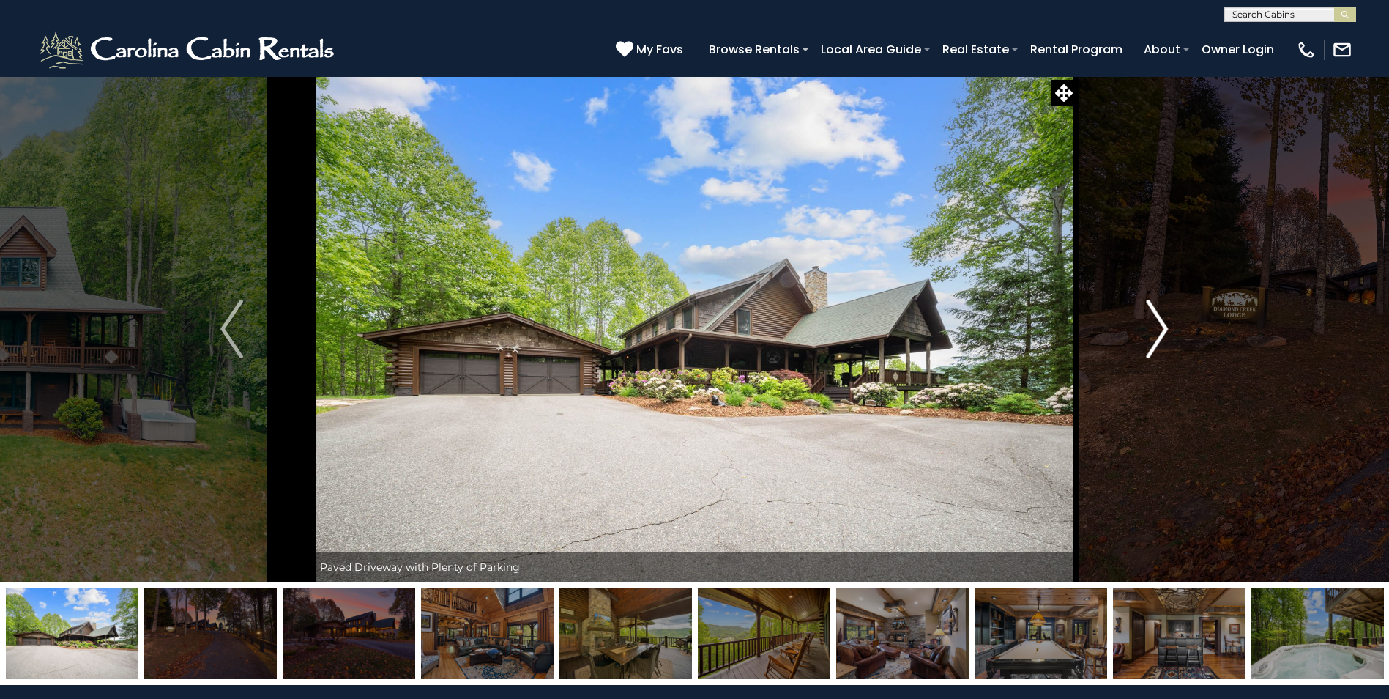
click at [1163, 330] on img "Next" at bounding box center [1157, 329] width 22 height 59
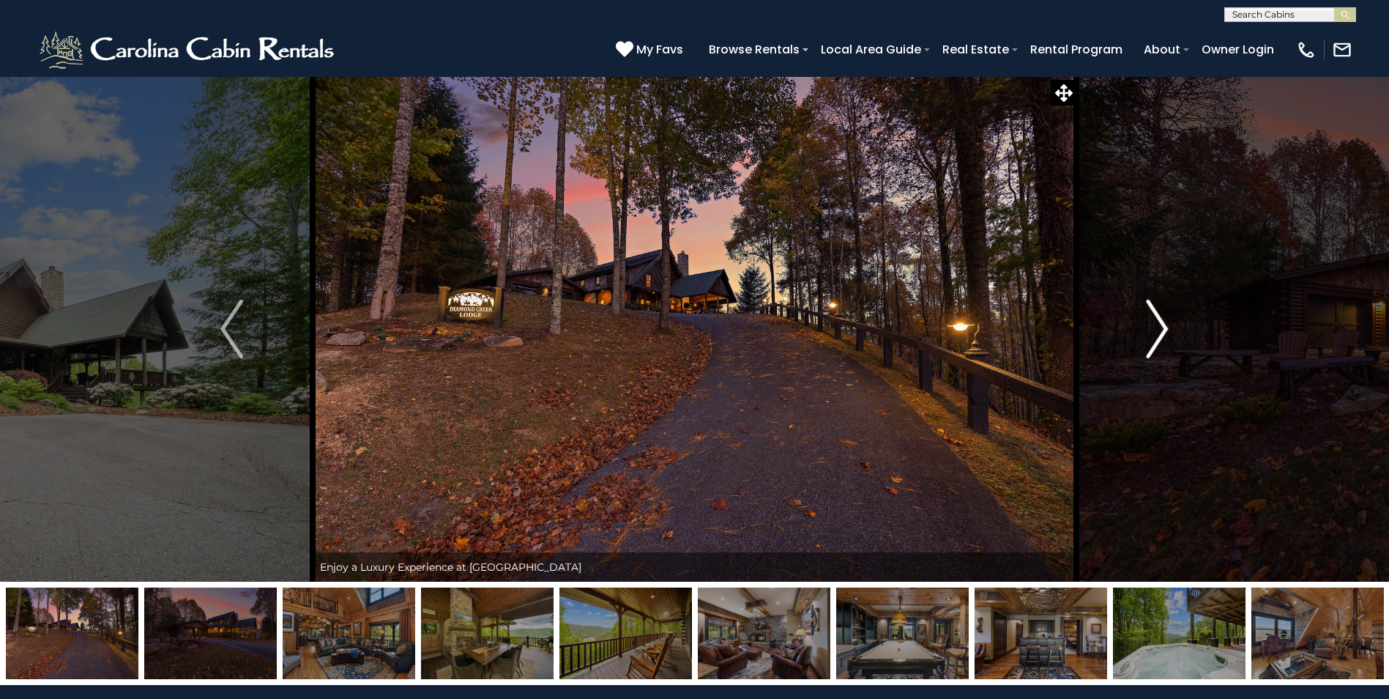
click at [1163, 324] on img "Next" at bounding box center [1157, 329] width 22 height 59
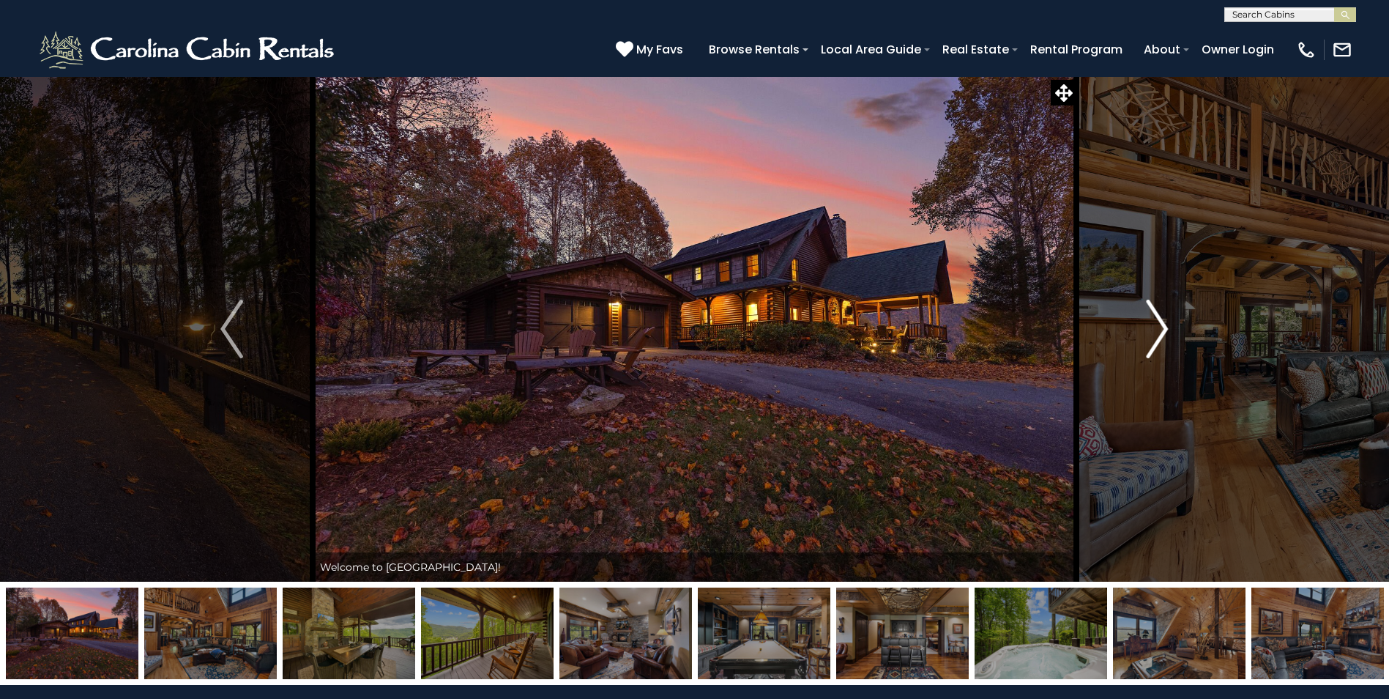
click at [1165, 319] on img "Next" at bounding box center [1157, 329] width 22 height 59
